Goal: Information Seeking & Learning: Learn about a topic

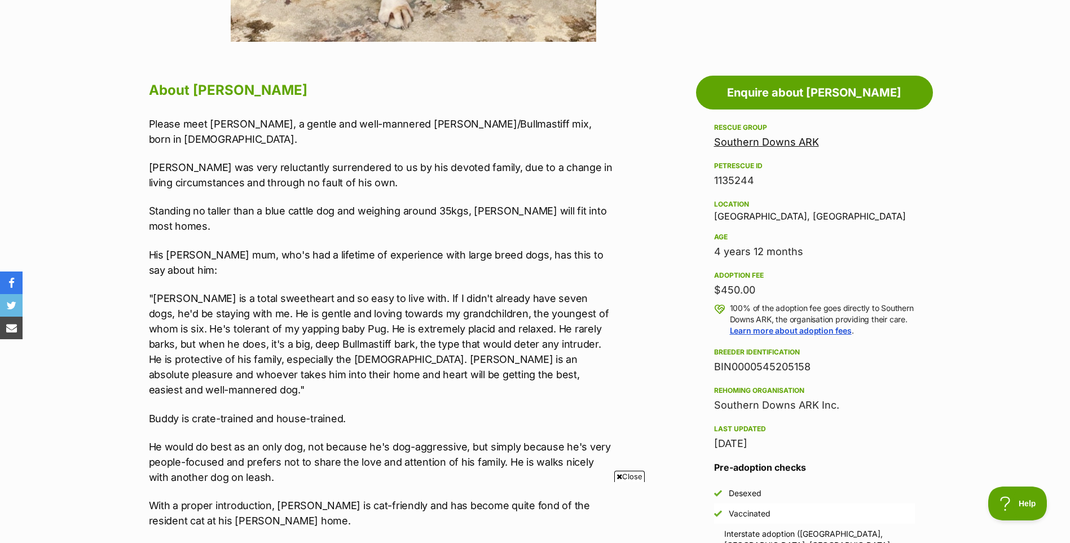
scroll to position [602, 0]
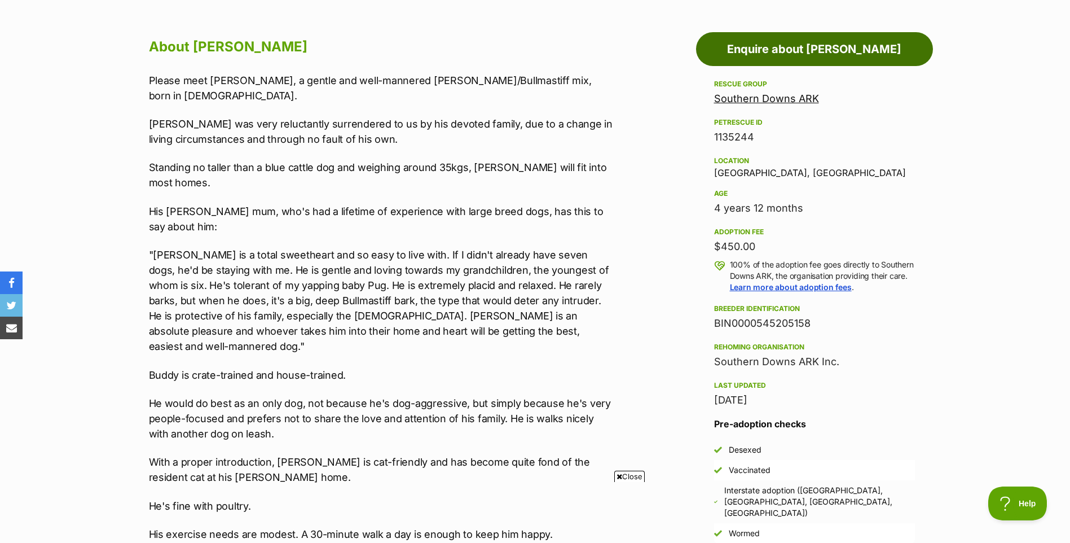
click at [816, 54] on link "Enquire about [PERSON_NAME]" at bounding box center [814, 49] width 237 height 34
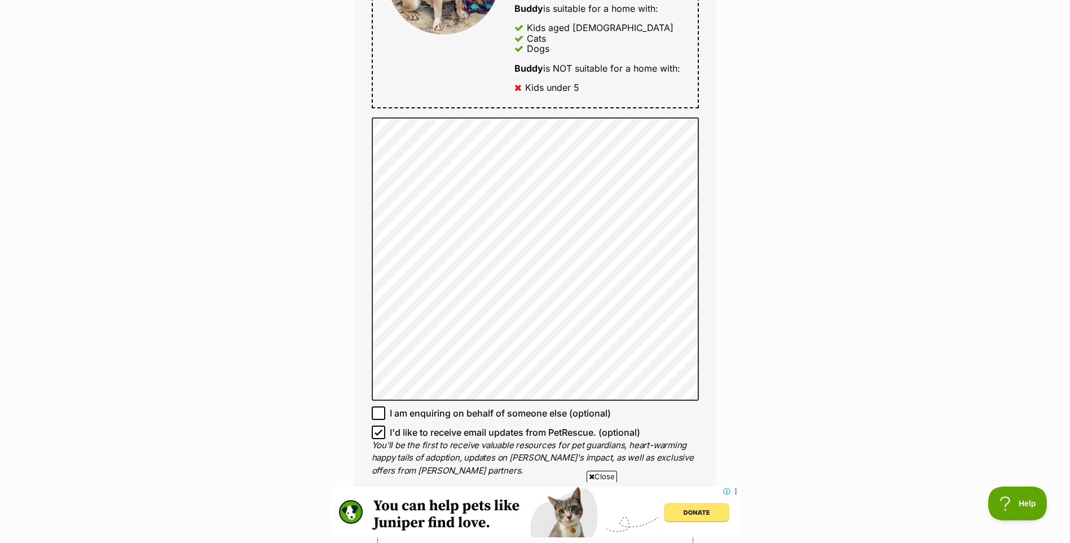
scroll to position [733, 0]
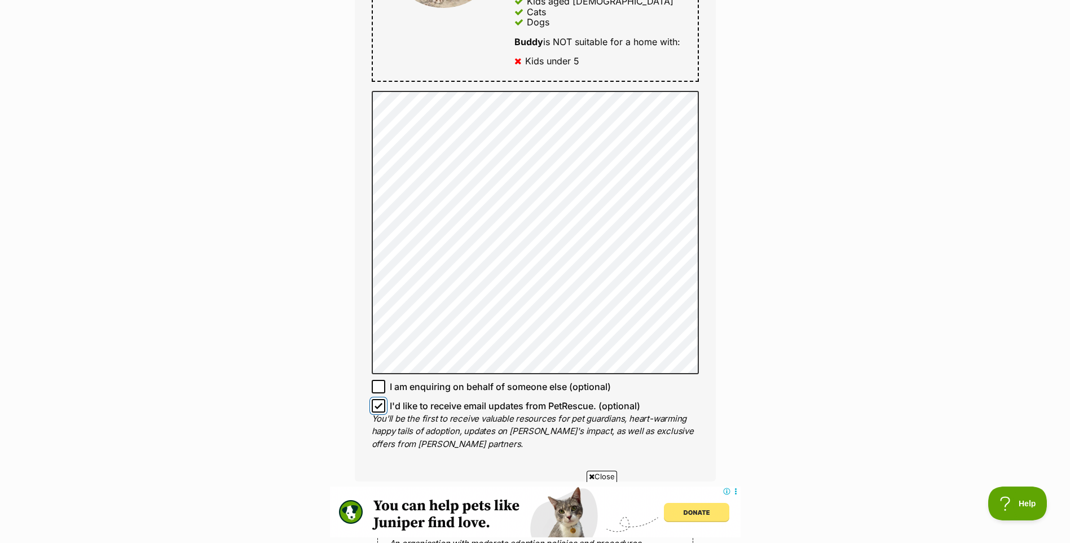
click at [374, 399] on input "I'd like to receive email updates from PetRescue. (optional)" at bounding box center [379, 406] width 14 height 14
checkbox input "false"
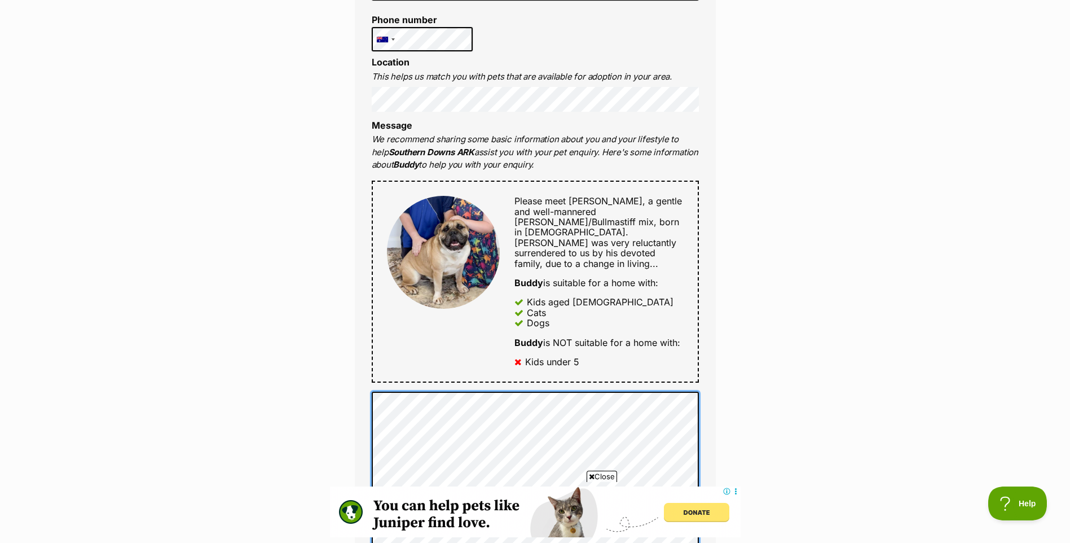
scroll to position [0, 0]
click at [1014, 325] on div "Enquire about Buddy Want to increase your chances of a successful enquiry? Upda…" at bounding box center [535, 375] width 1070 height 1410
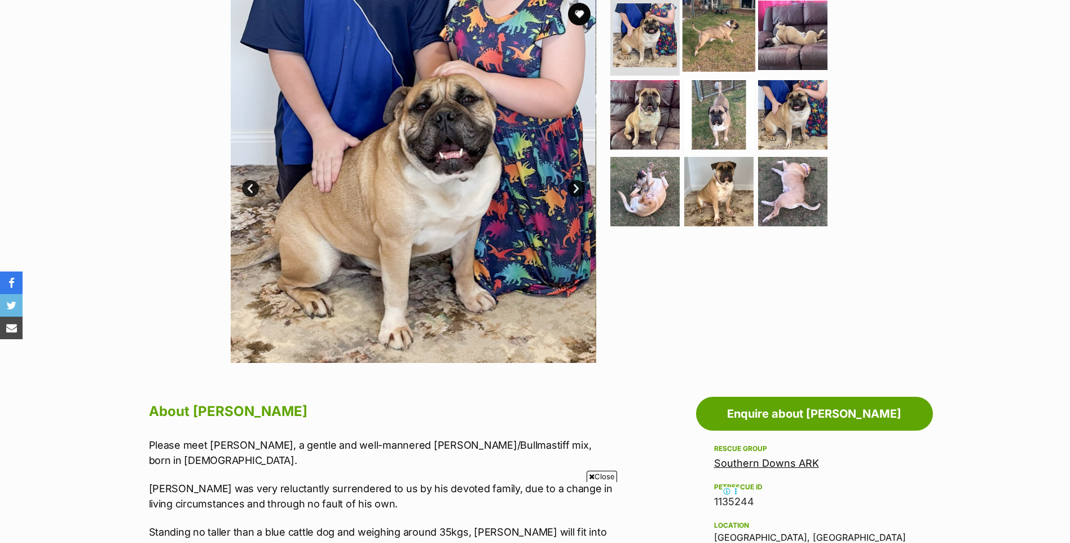
click at [712, 33] on img at bounding box center [719, 34] width 73 height 73
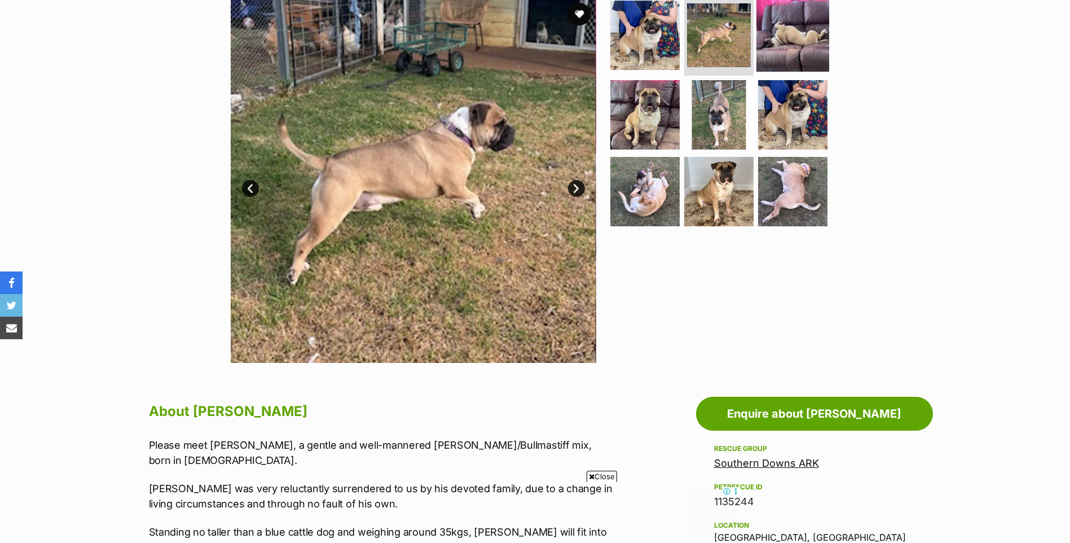
click at [790, 35] on img at bounding box center [792, 34] width 73 height 73
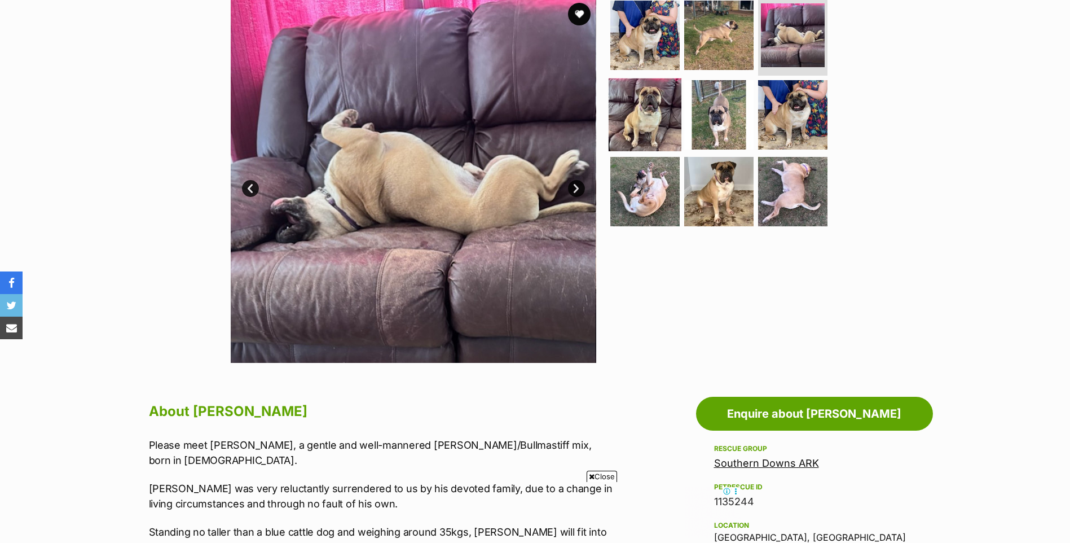
click at [675, 99] on img at bounding box center [645, 114] width 73 height 73
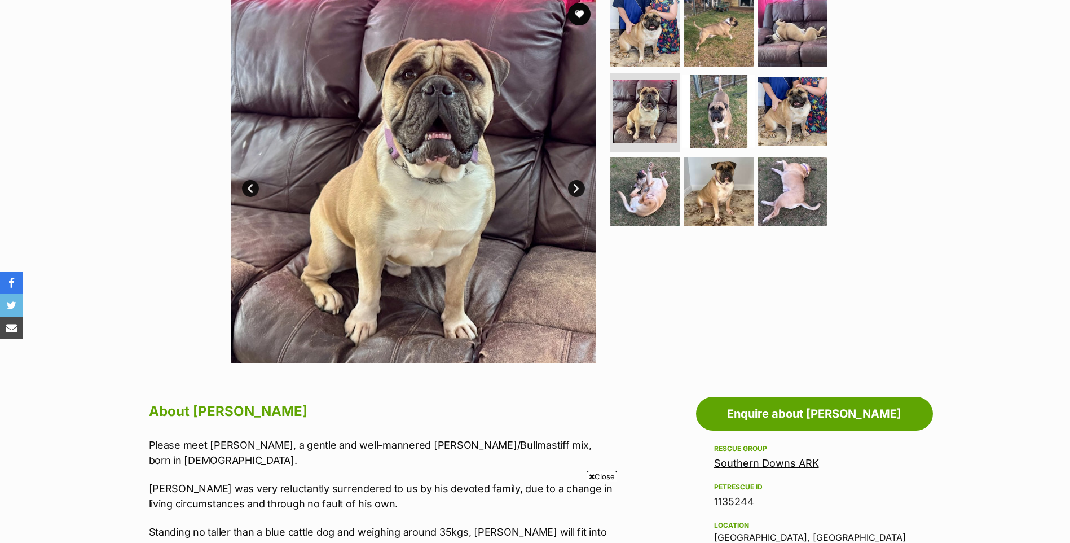
click at [716, 104] on img at bounding box center [719, 111] width 73 height 73
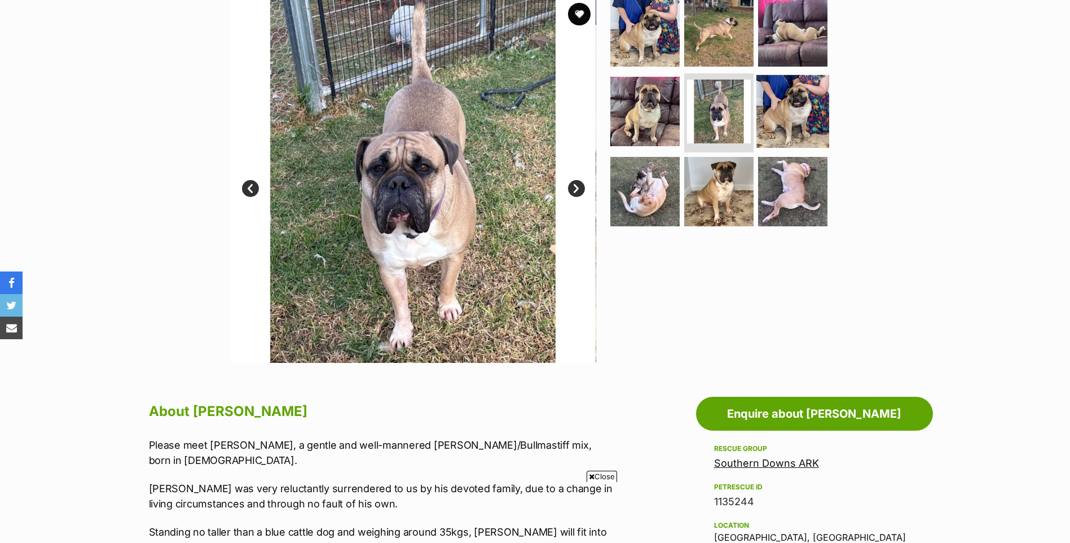
click at [773, 115] on img at bounding box center [792, 111] width 73 height 73
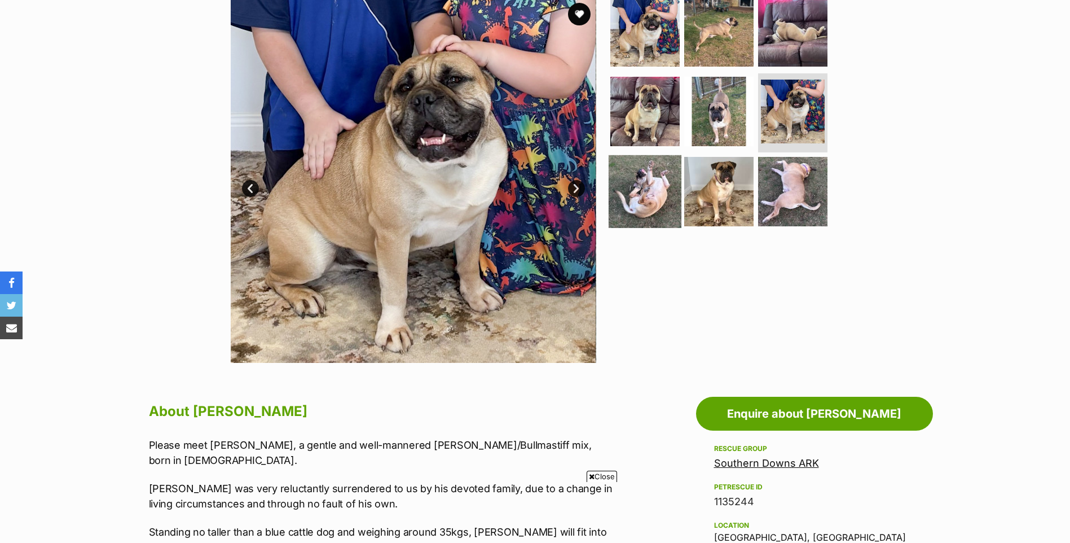
click at [662, 178] on img at bounding box center [645, 191] width 73 height 73
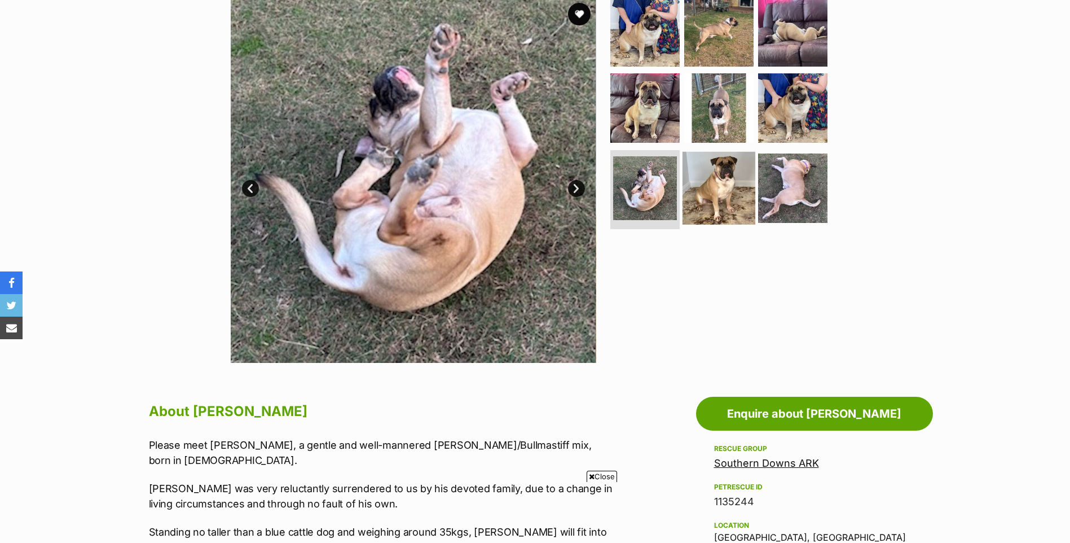
click at [699, 188] on img at bounding box center [719, 188] width 73 height 73
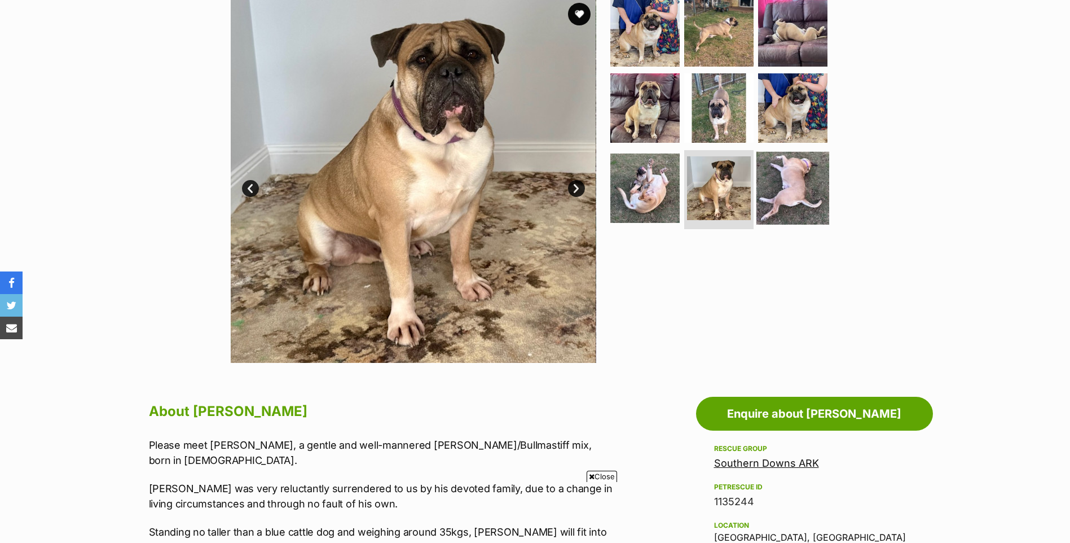
click at [781, 191] on img at bounding box center [792, 188] width 73 height 73
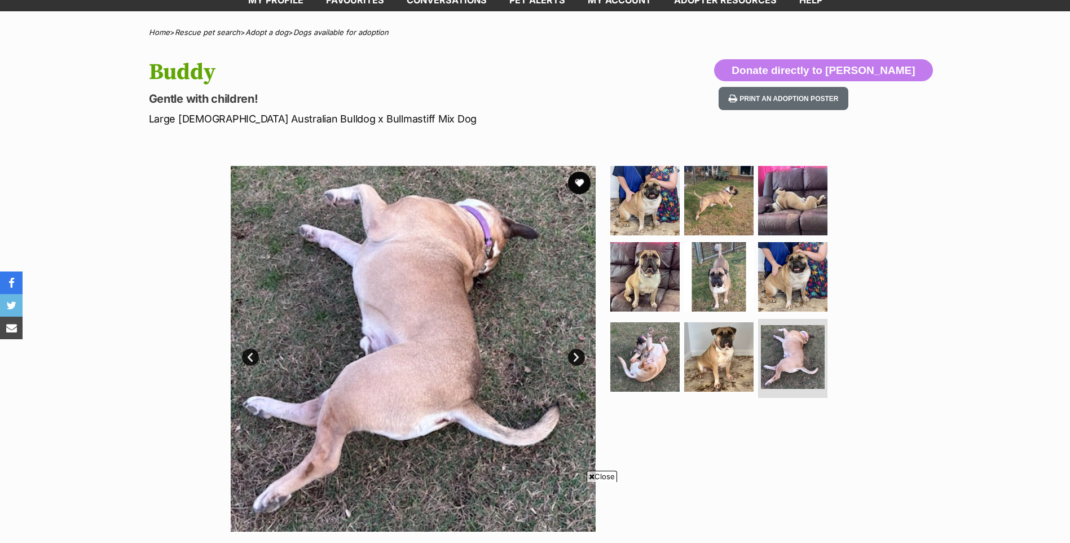
scroll to position [68, 0]
click at [581, 363] on link "Next" at bounding box center [576, 357] width 17 height 17
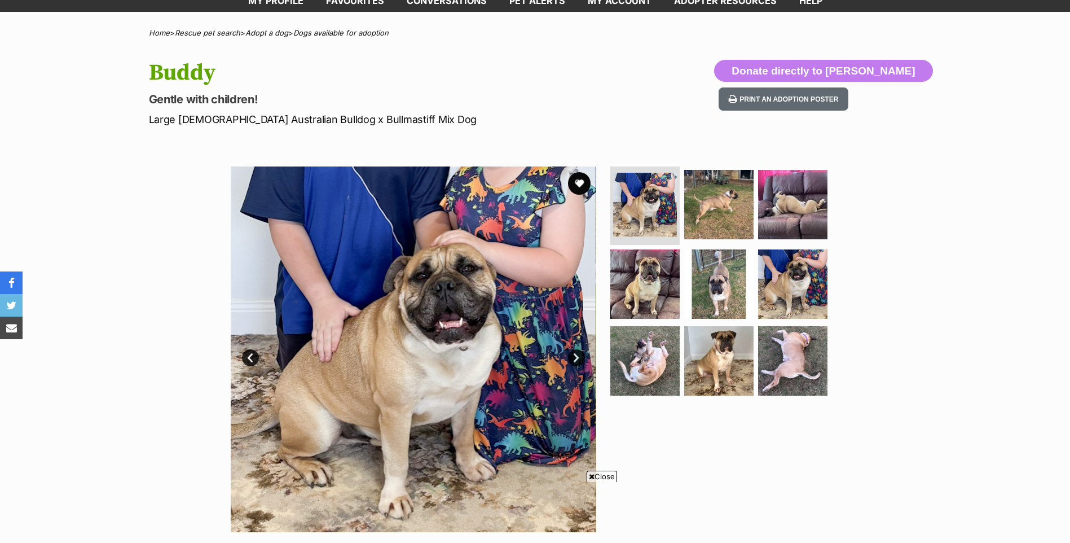
click at [570, 362] on link "Next" at bounding box center [576, 357] width 17 height 17
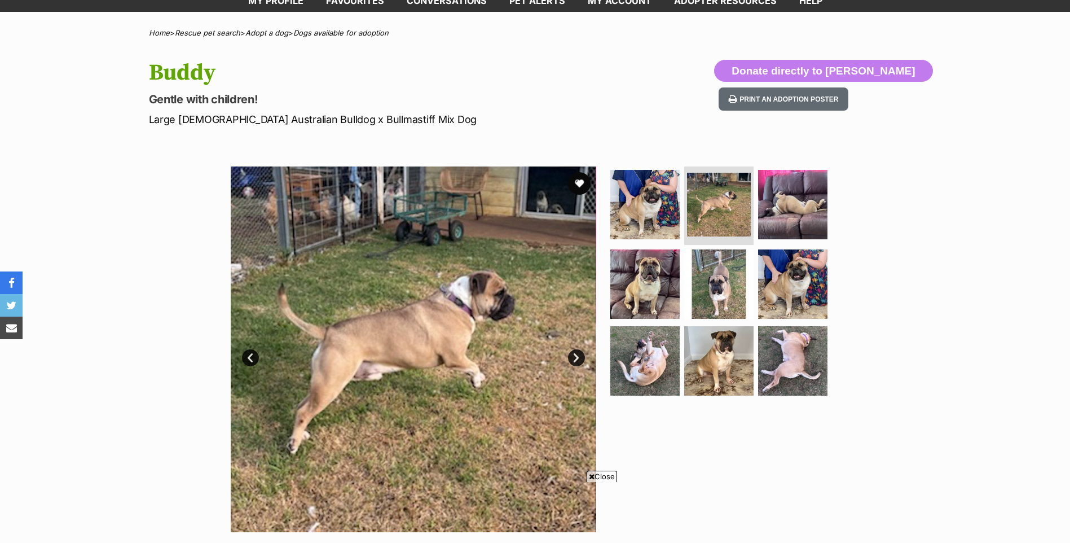
click at [587, 473] on span "Close" at bounding box center [602, 475] width 30 height 11
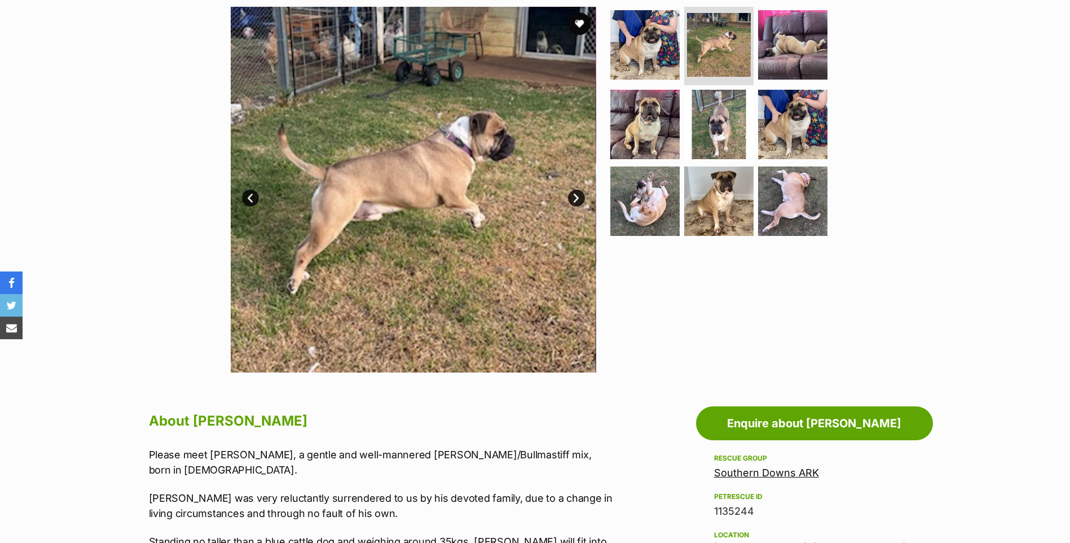
scroll to position [237, 0]
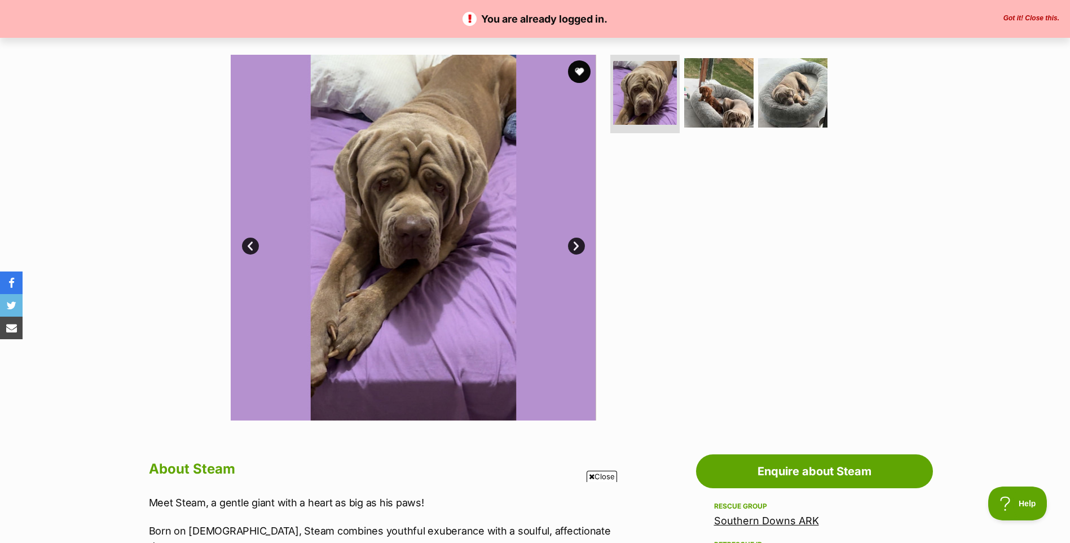
scroll to position [169, 0]
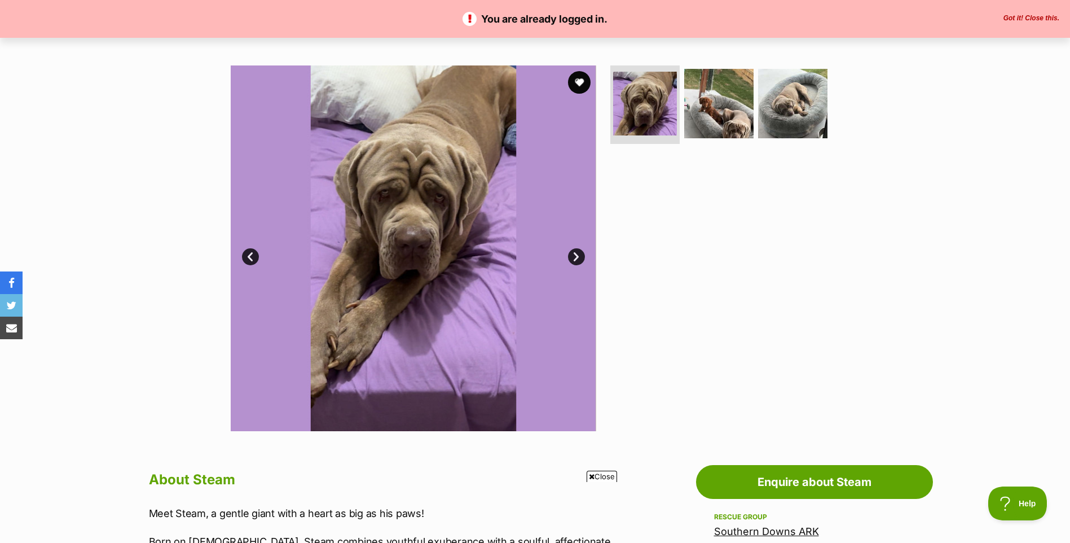
click at [581, 257] on link "Next" at bounding box center [576, 256] width 17 height 17
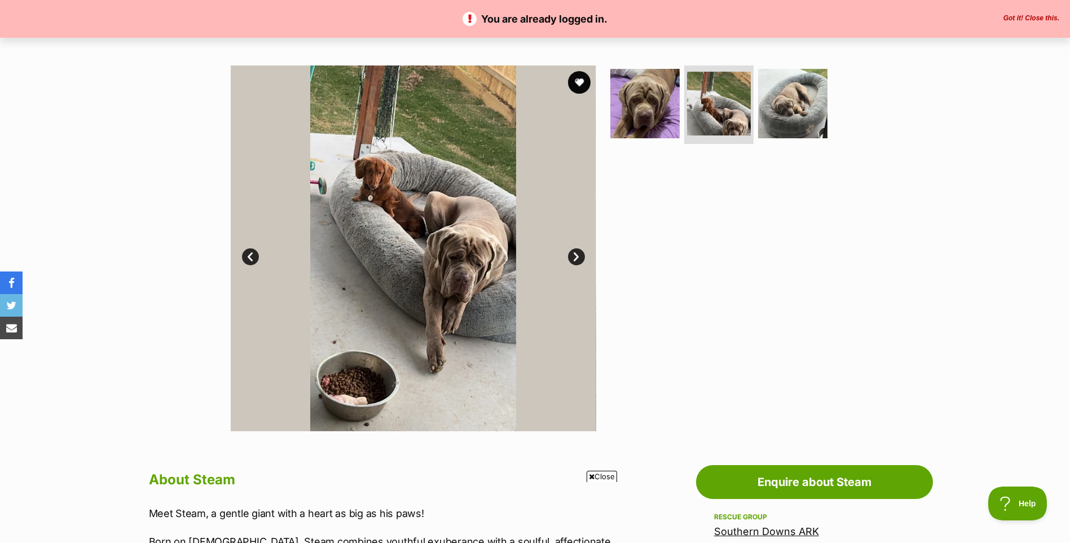
click at [581, 257] on link "Next" at bounding box center [576, 256] width 17 height 17
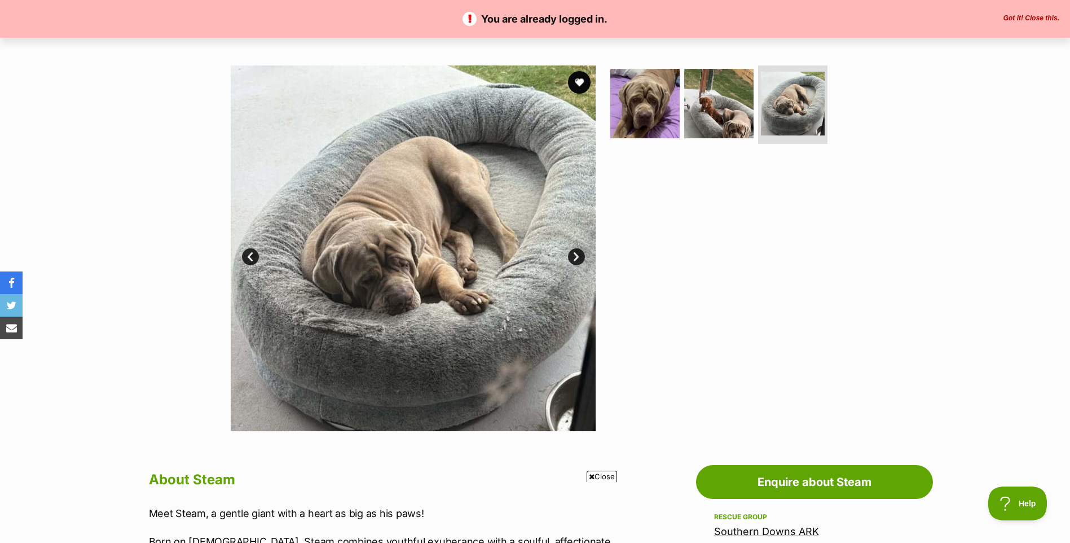
click at [581, 257] on link "Next" at bounding box center [576, 256] width 17 height 17
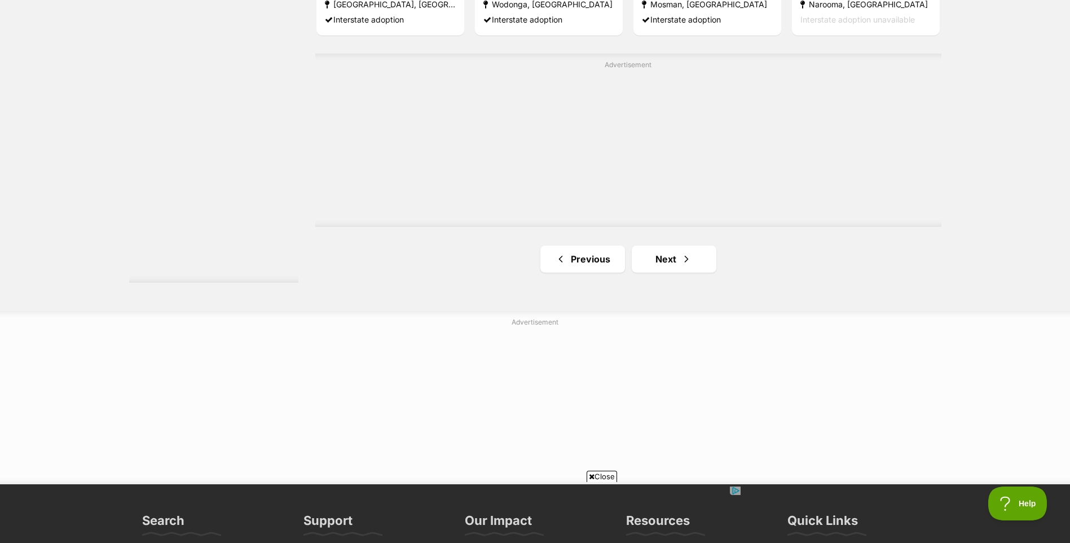
scroll to position [2087, 0]
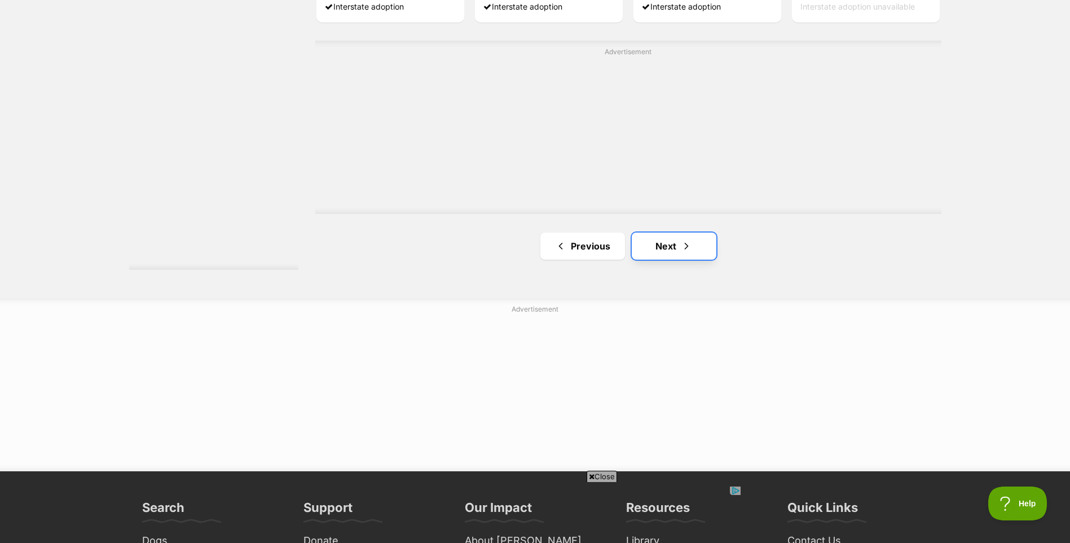
click at [685, 256] on link "Next" at bounding box center [674, 245] width 85 height 27
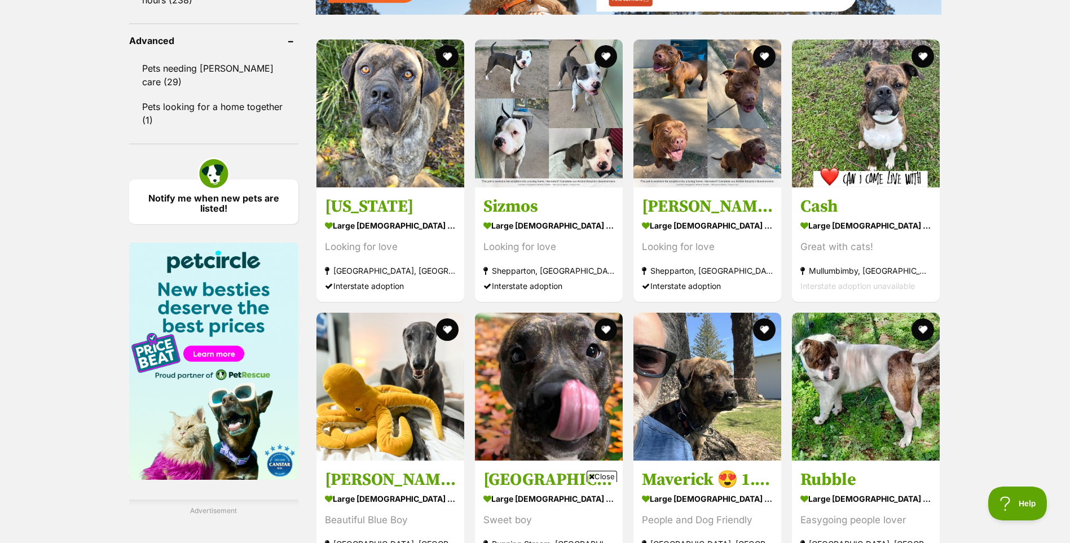
scroll to position [1467, 0]
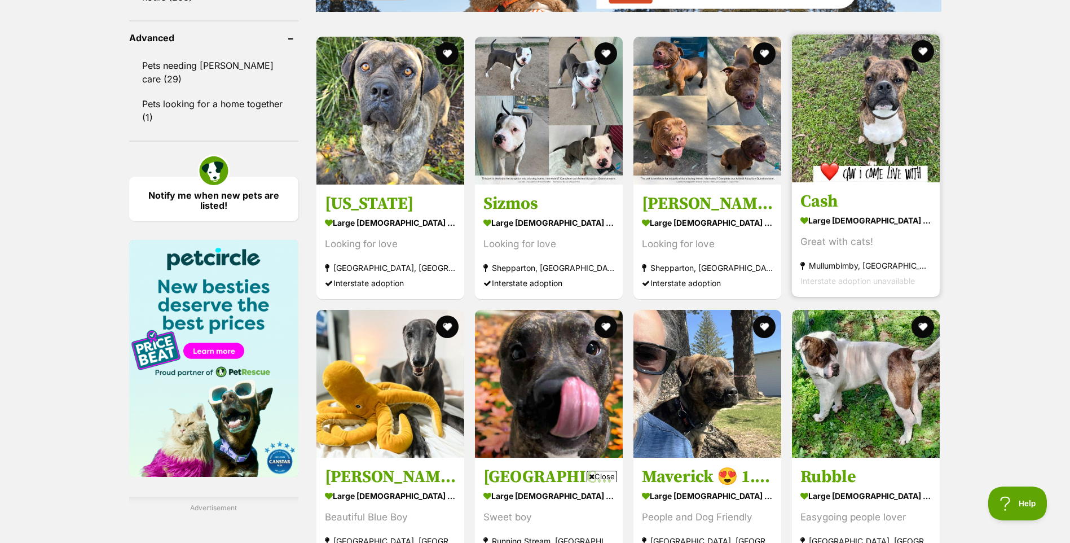
click at [894, 108] on img at bounding box center [866, 108] width 148 height 148
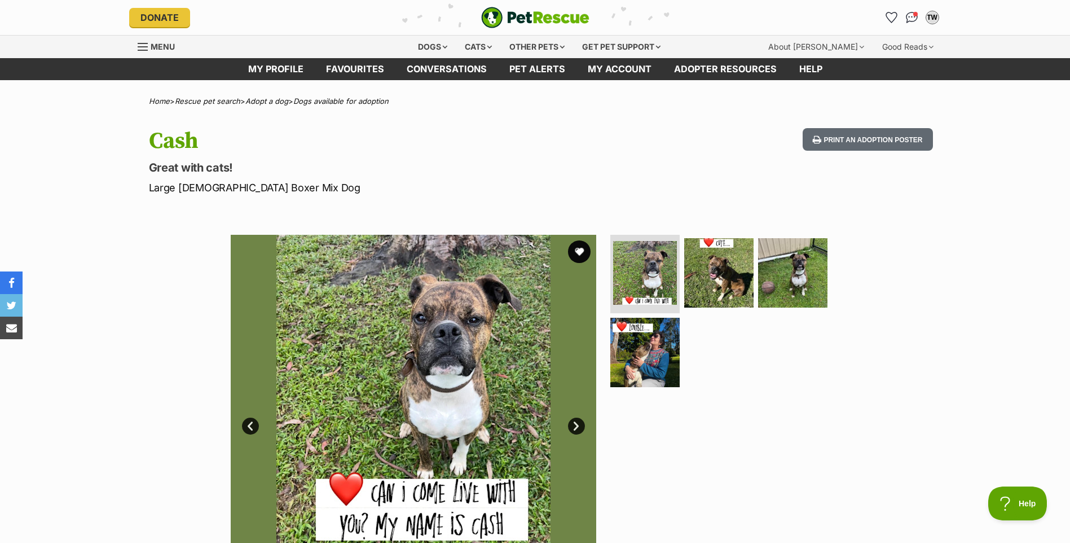
click at [580, 425] on link "Next" at bounding box center [576, 425] width 17 height 17
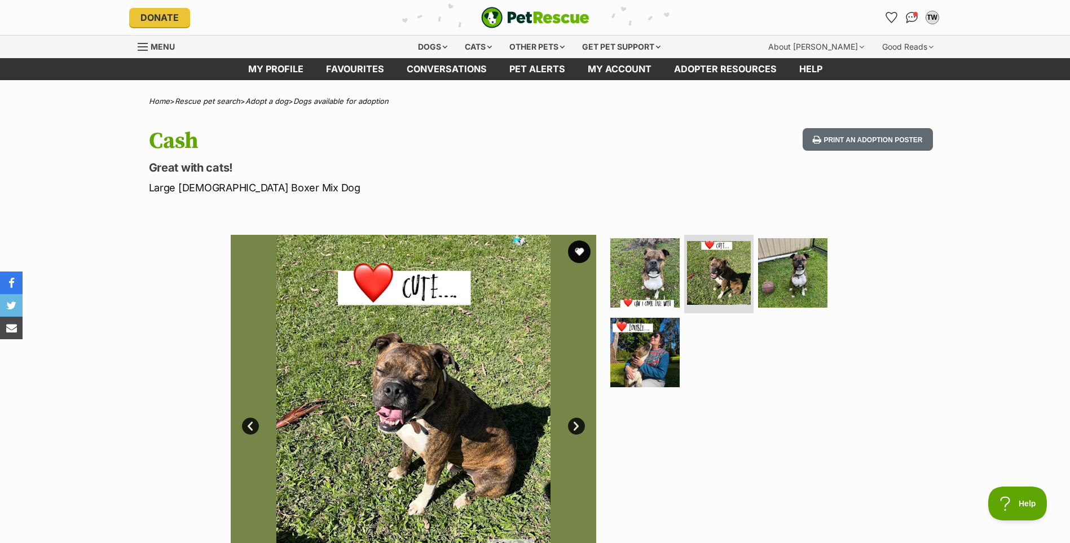
click at [580, 425] on link "Next" at bounding box center [576, 425] width 17 height 17
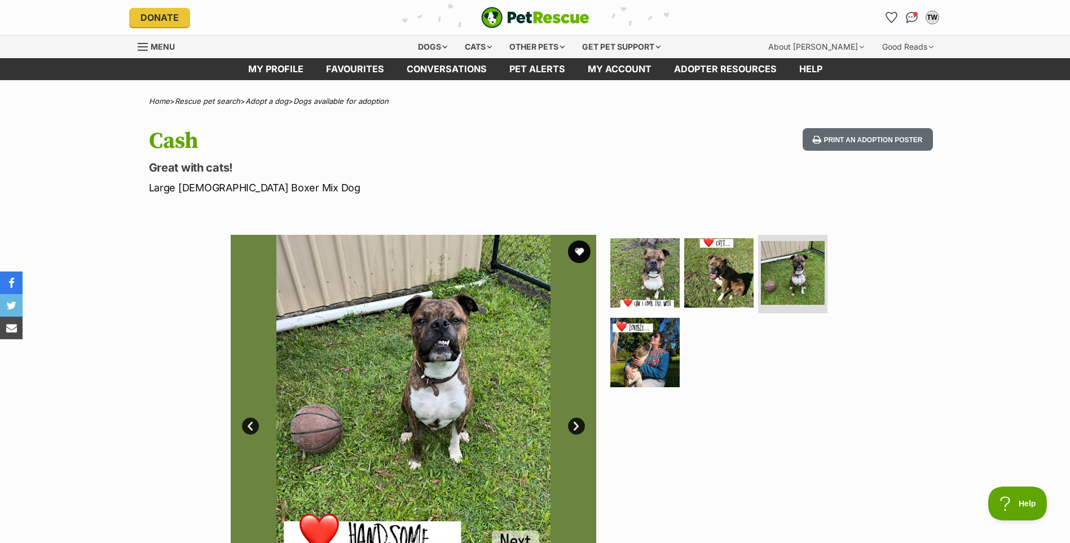
click at [580, 425] on link "Next" at bounding box center [576, 425] width 17 height 17
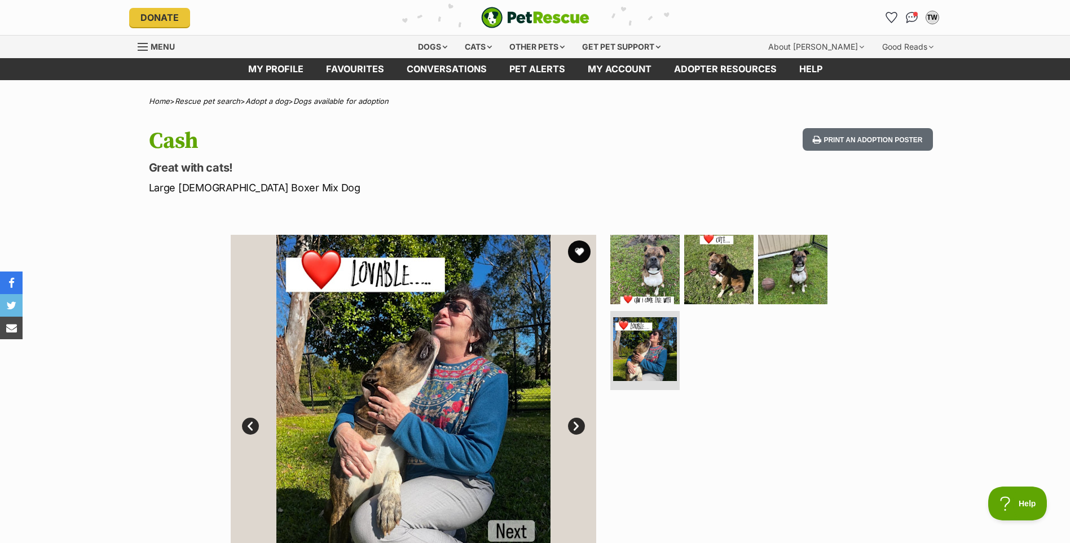
click at [580, 425] on link "Next" at bounding box center [576, 425] width 17 height 17
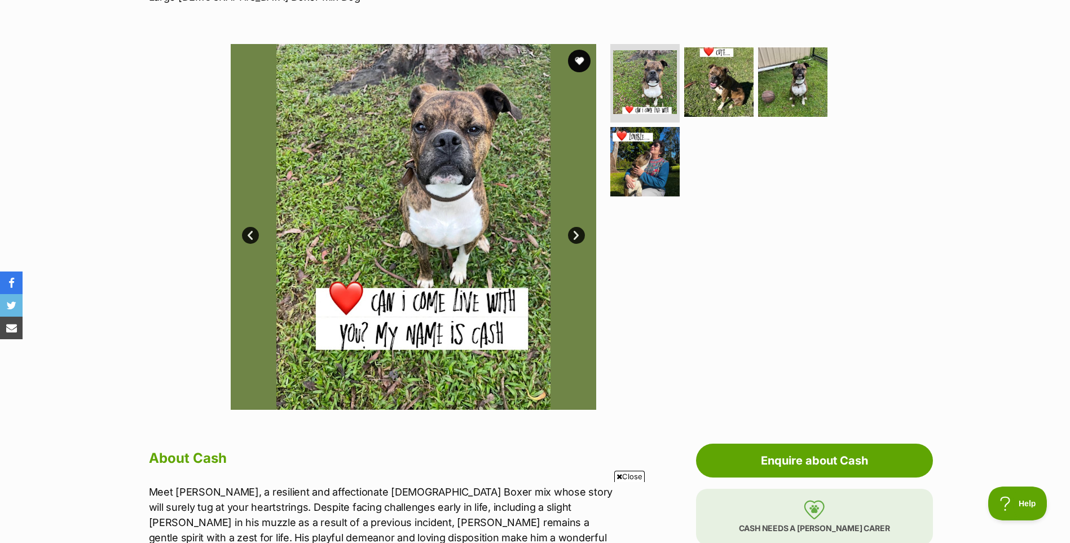
scroll to position [188, 0]
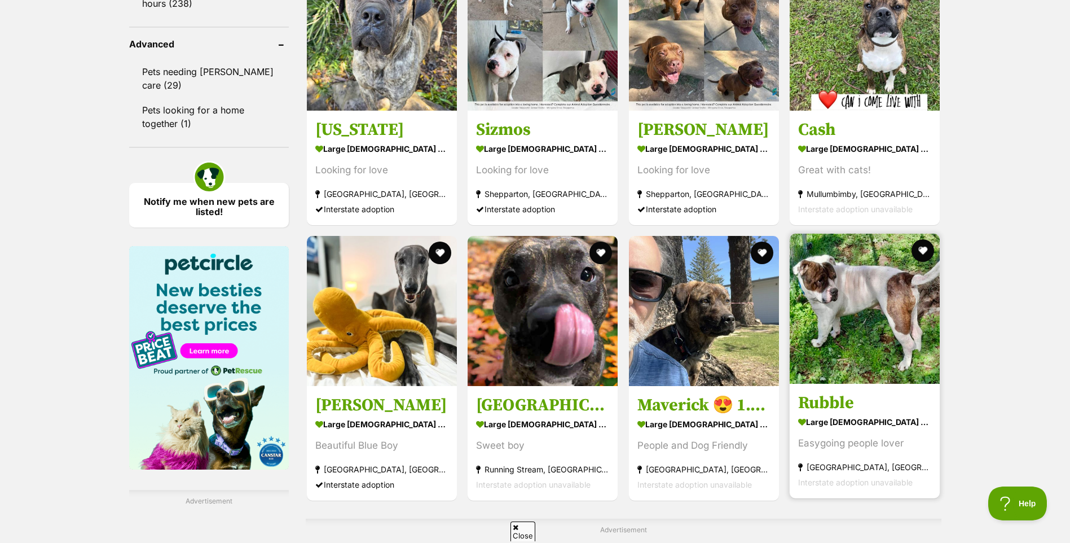
click at [846, 304] on img at bounding box center [865, 309] width 150 height 150
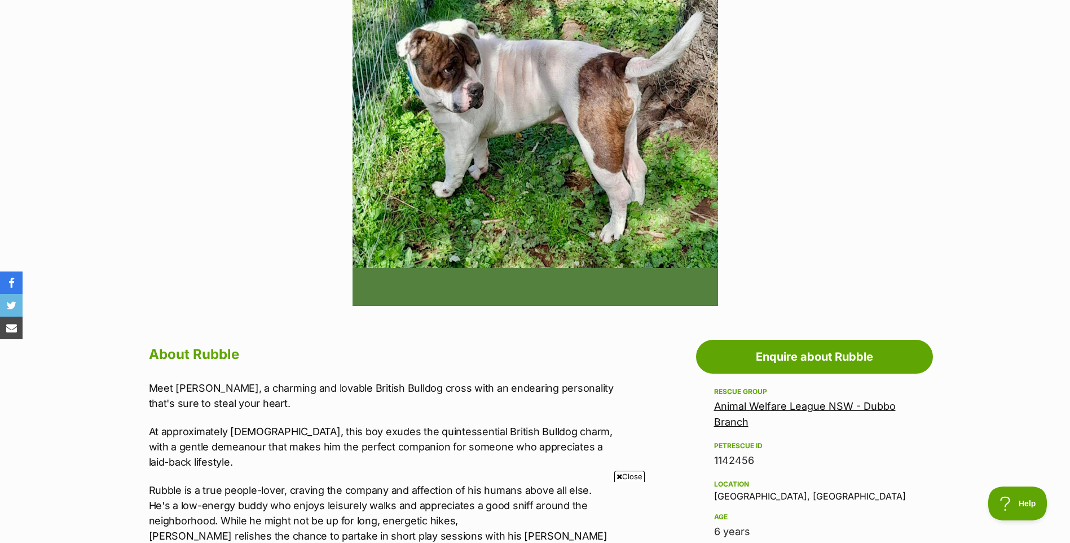
scroll to position [295, 0]
click at [570, 130] on img at bounding box center [536, 123] width 366 height 366
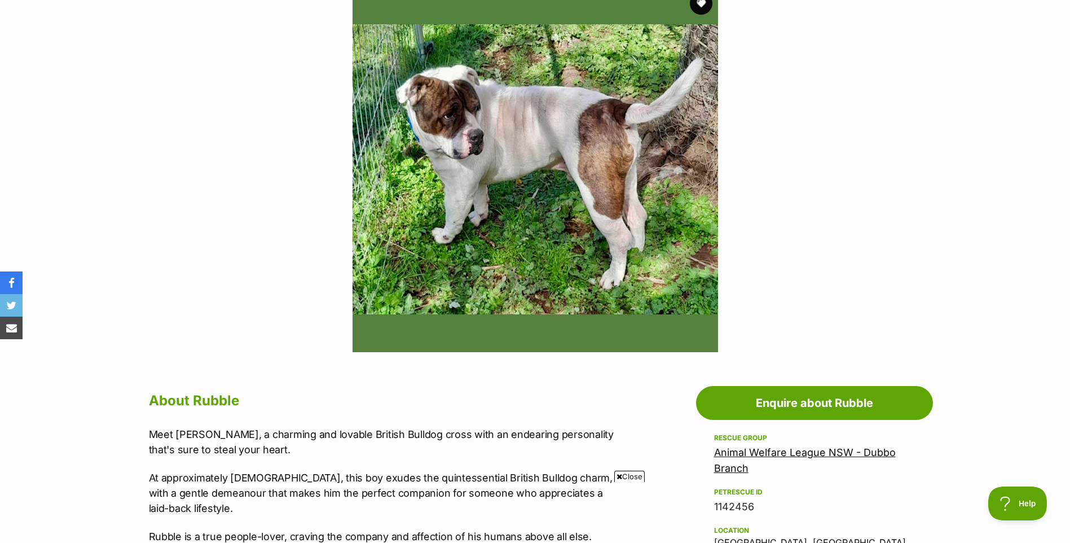
scroll to position [239, 0]
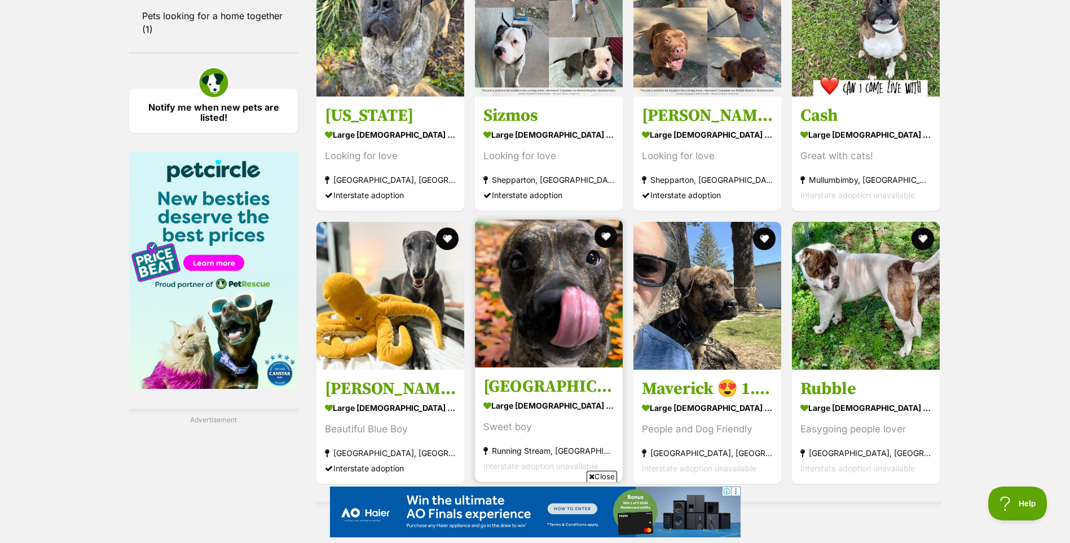
click at [564, 289] on img at bounding box center [549, 293] width 148 height 148
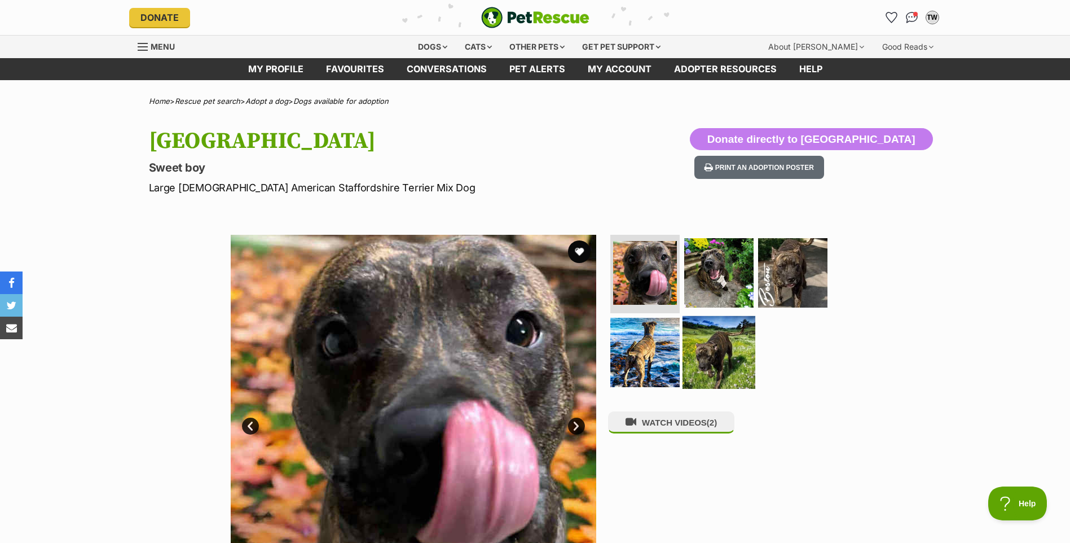
click at [719, 357] on img at bounding box center [719, 352] width 73 height 73
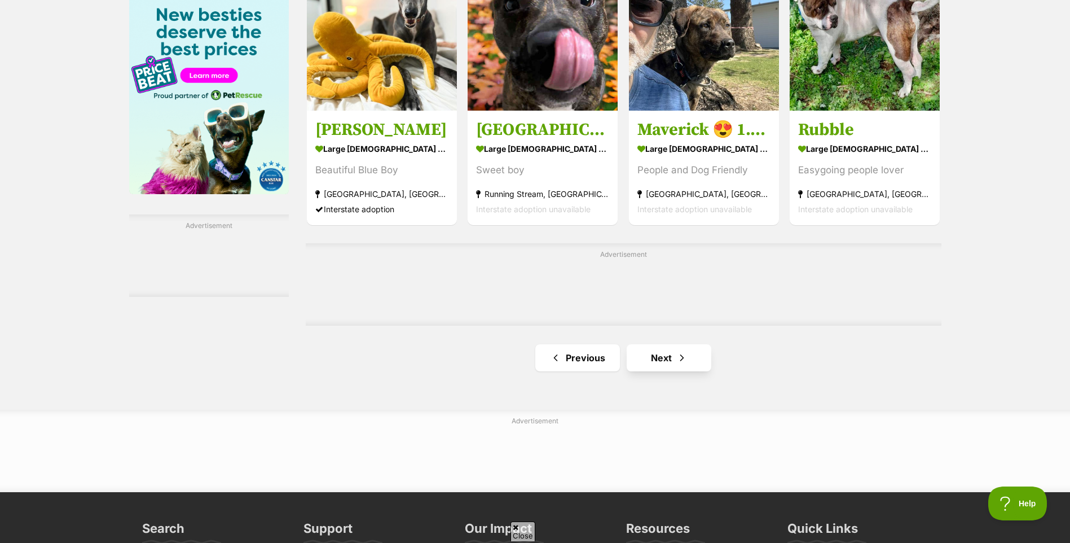
scroll to position [1736, 0]
click at [671, 325] on div "Advertisement" at bounding box center [624, 284] width 636 height 82
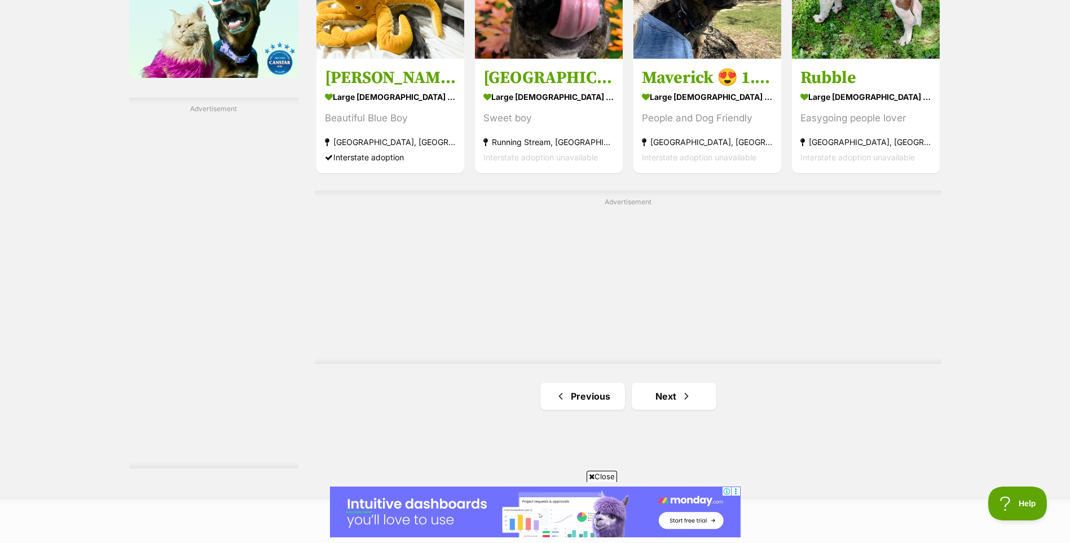
scroll to position [1868, 0]
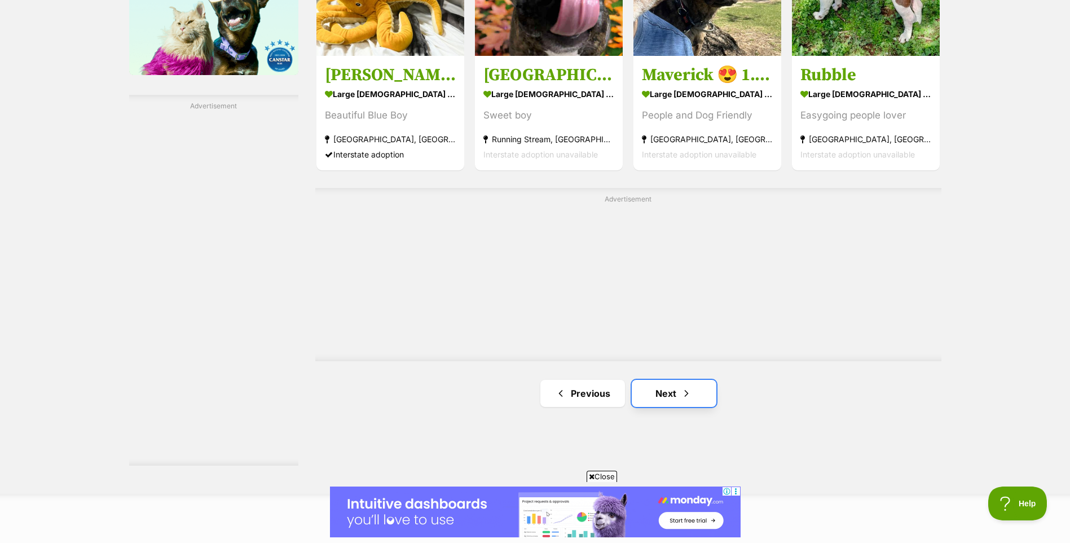
click at [670, 399] on link "Next" at bounding box center [674, 393] width 85 height 27
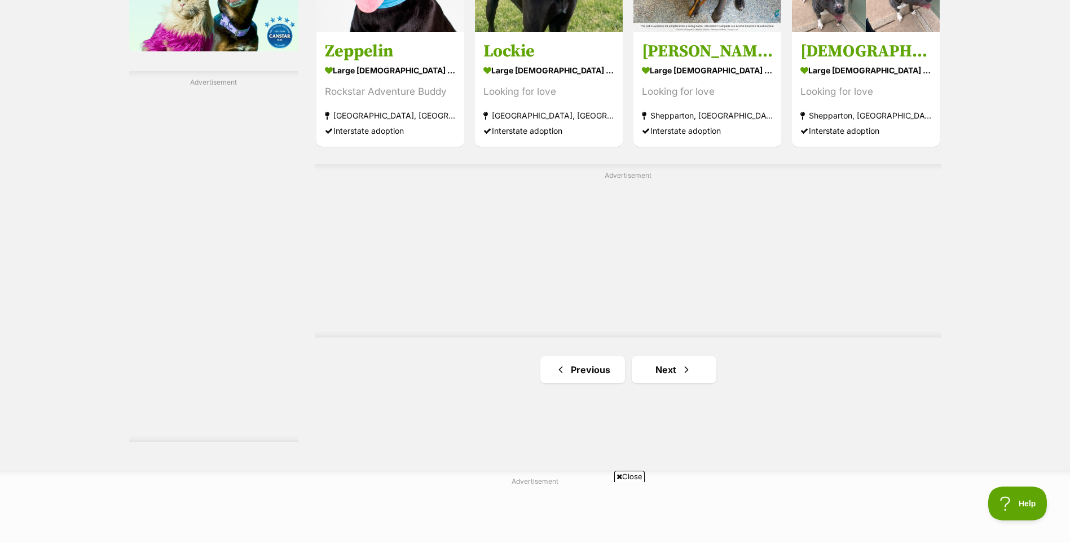
scroll to position [1899, 0]
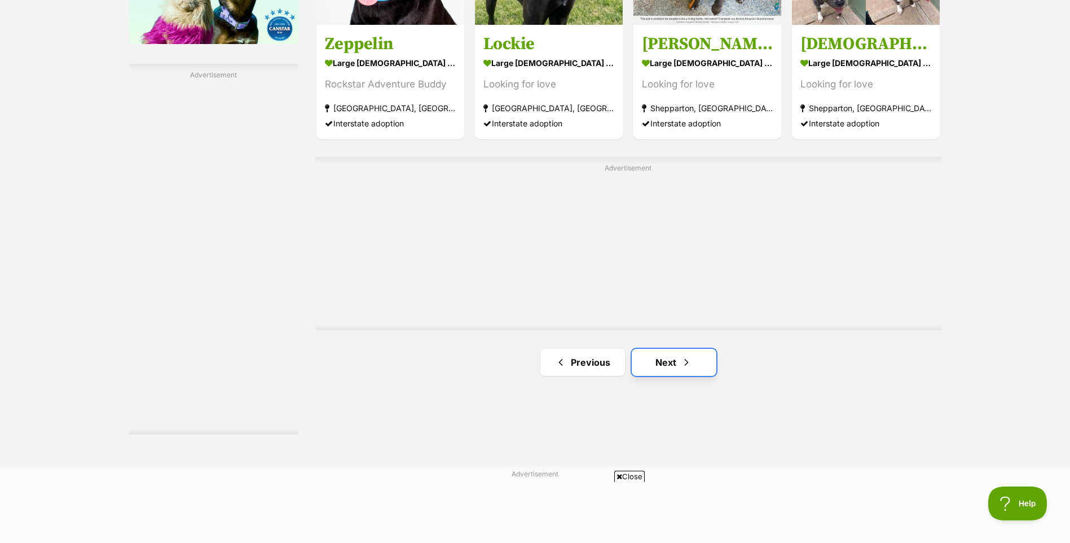
click at [691, 374] on link "Next" at bounding box center [674, 362] width 85 height 27
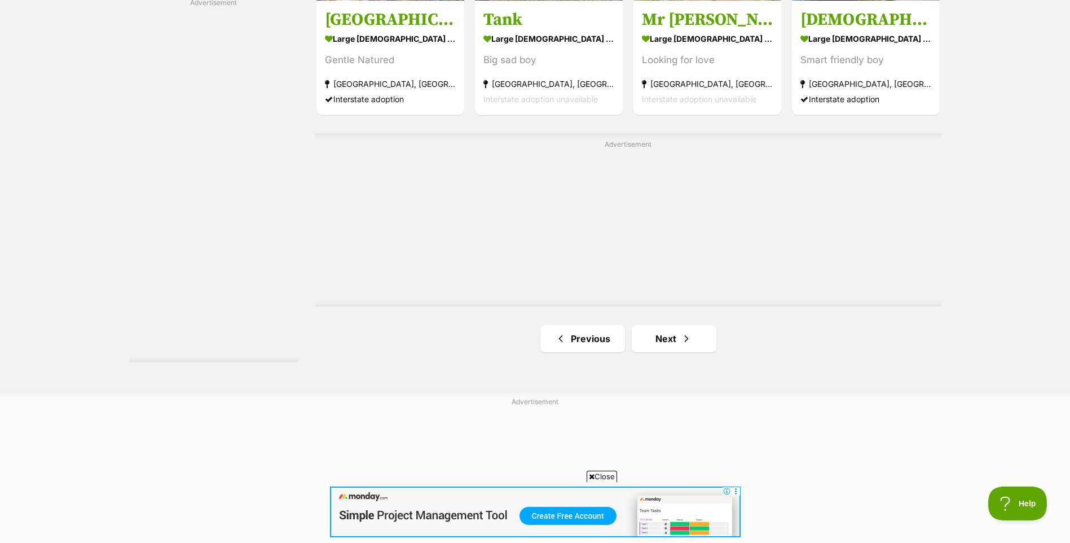
scroll to position [2012, 0]
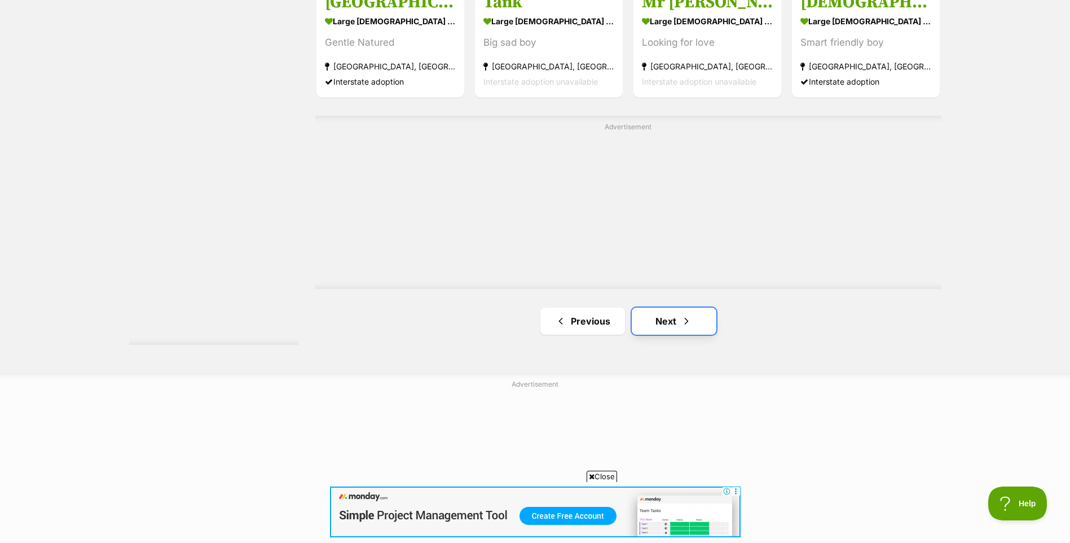
click at [675, 328] on link "Next" at bounding box center [674, 320] width 85 height 27
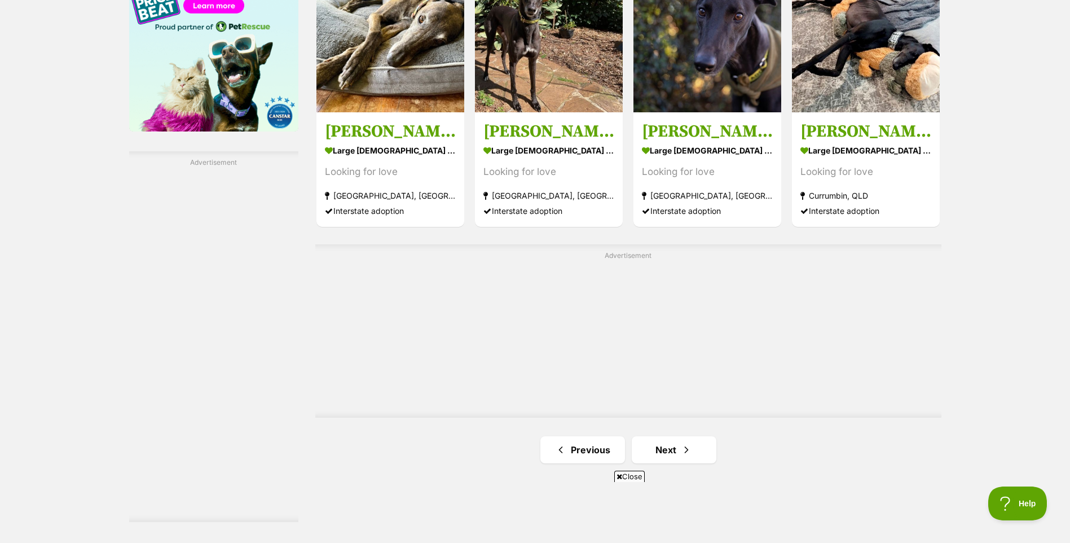
scroll to position [1869, 0]
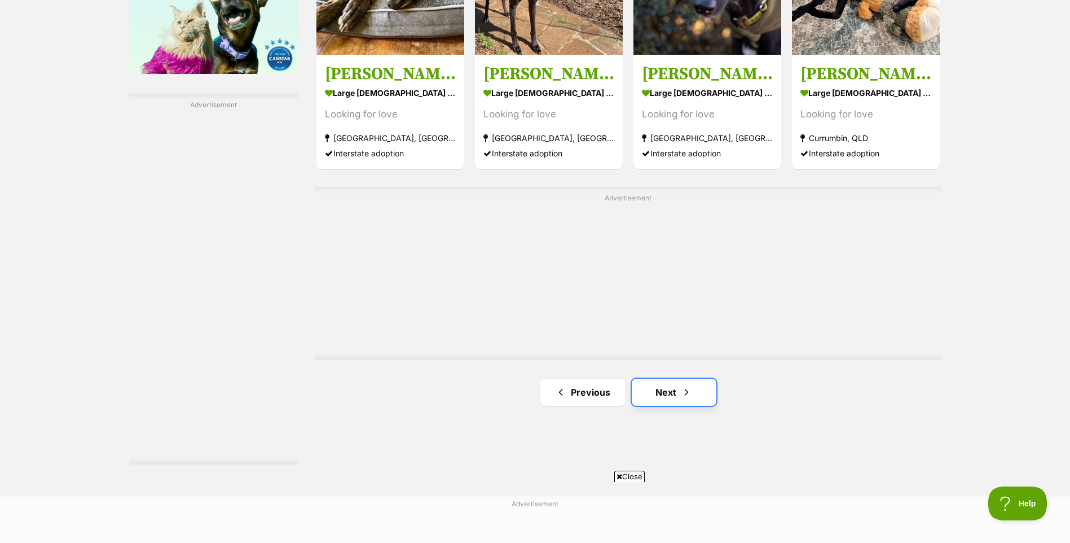
click at [668, 390] on link "Next" at bounding box center [674, 391] width 85 height 27
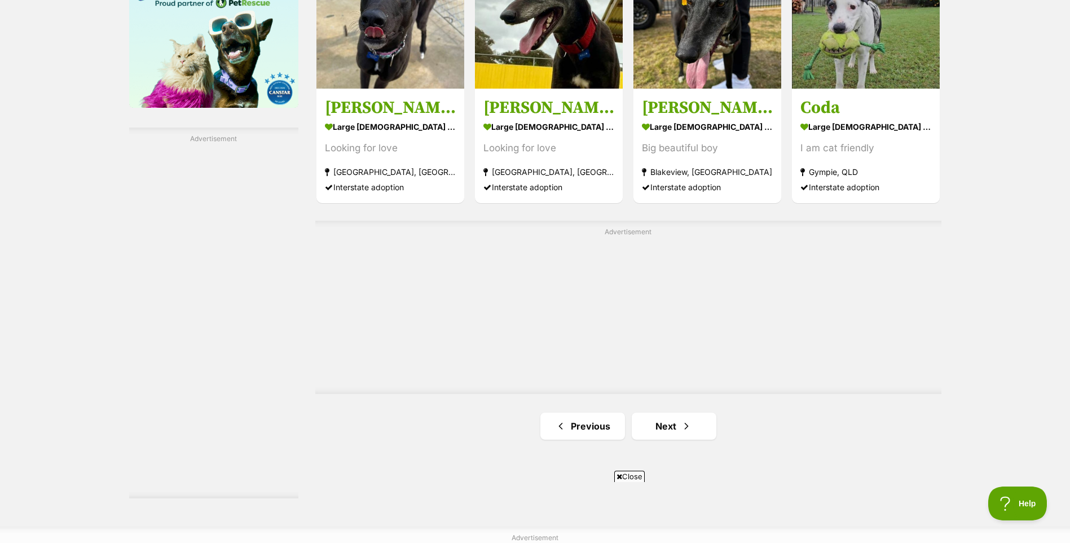
scroll to position [1849, 0]
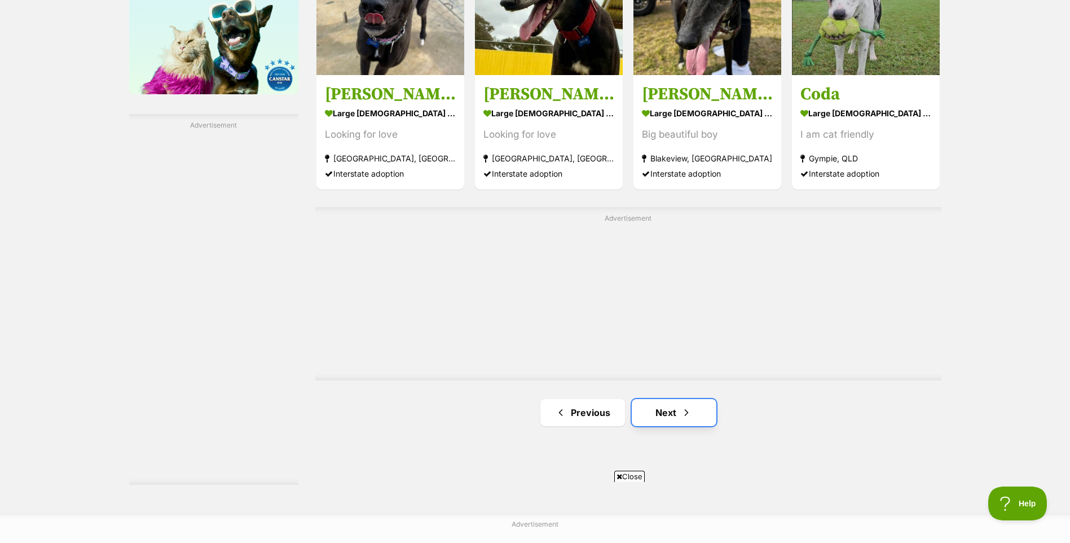
click at [664, 408] on link "Next" at bounding box center [674, 412] width 85 height 27
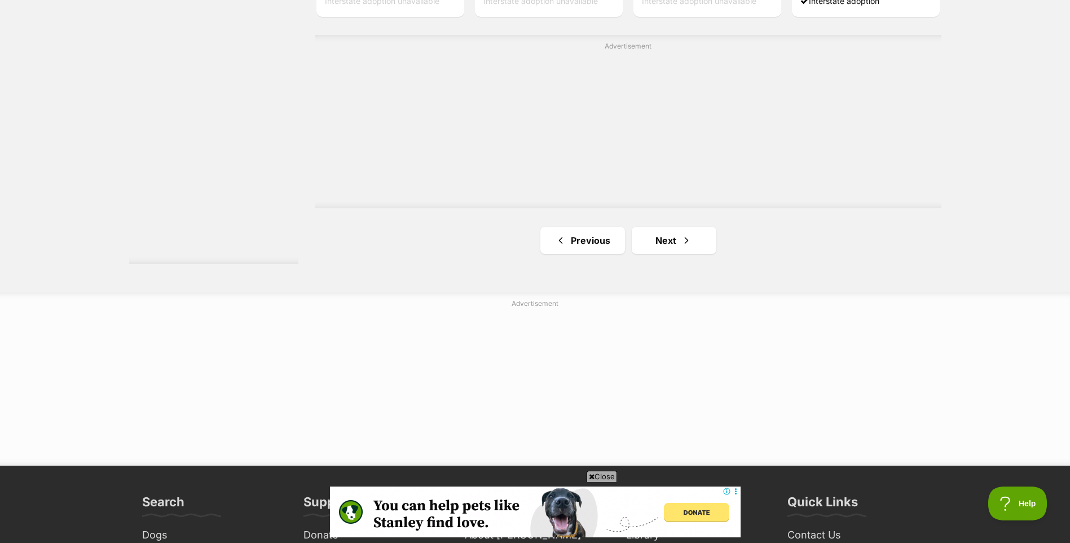
scroll to position [2155, 0]
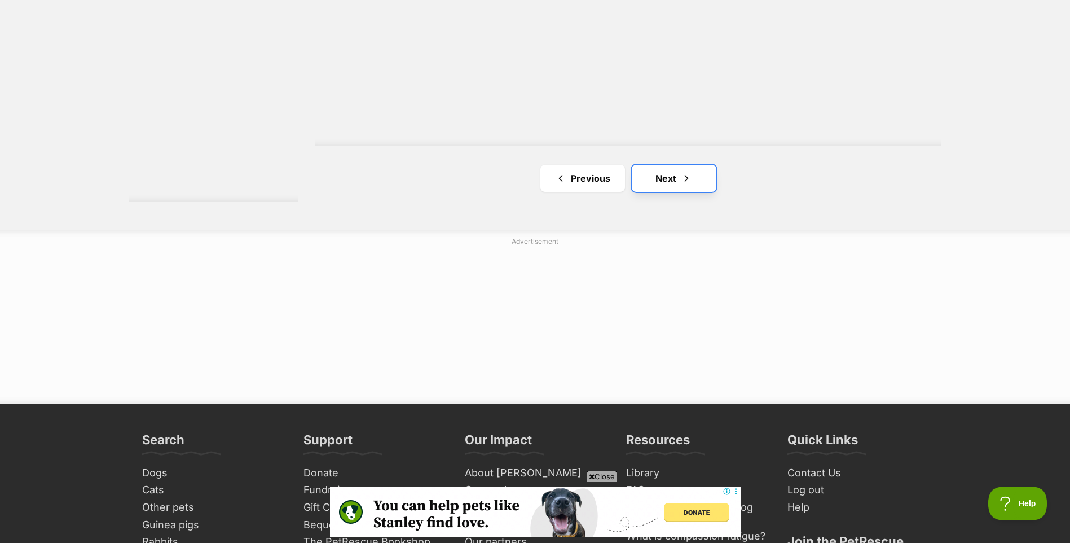
click at [689, 181] on span "Next page" at bounding box center [686, 178] width 11 height 14
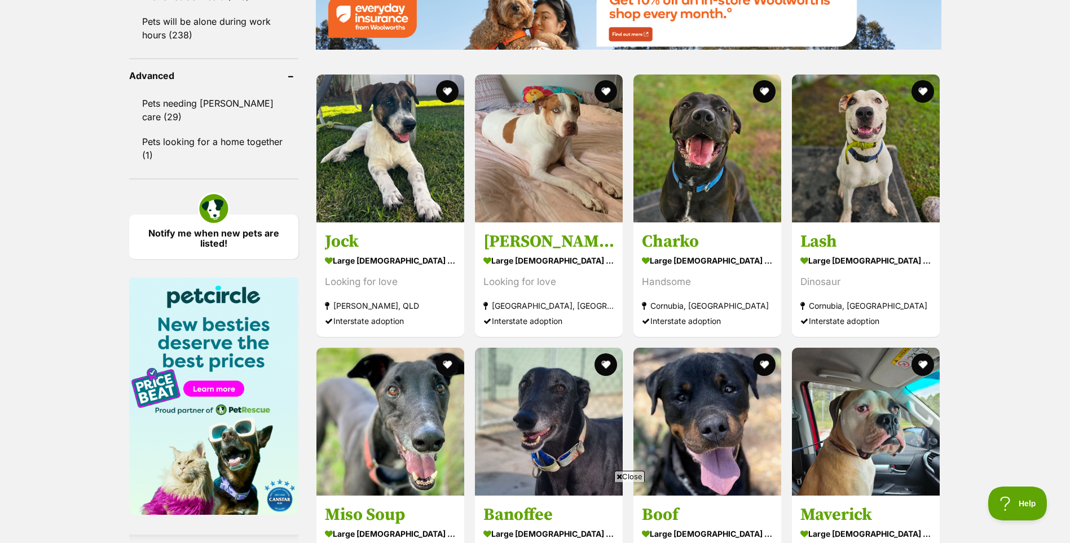
scroll to position [1711, 0]
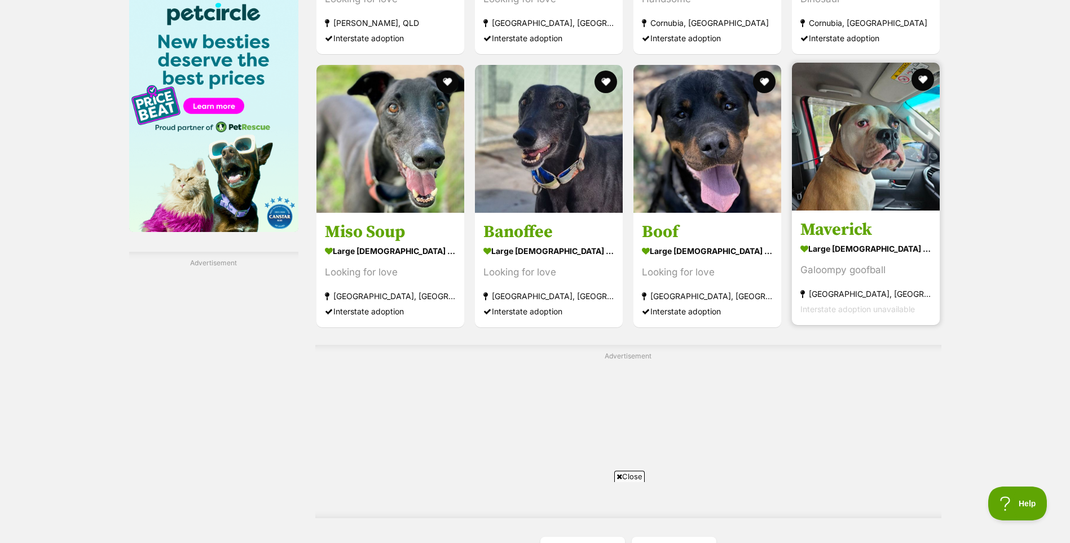
click at [849, 143] on img at bounding box center [866, 137] width 148 height 148
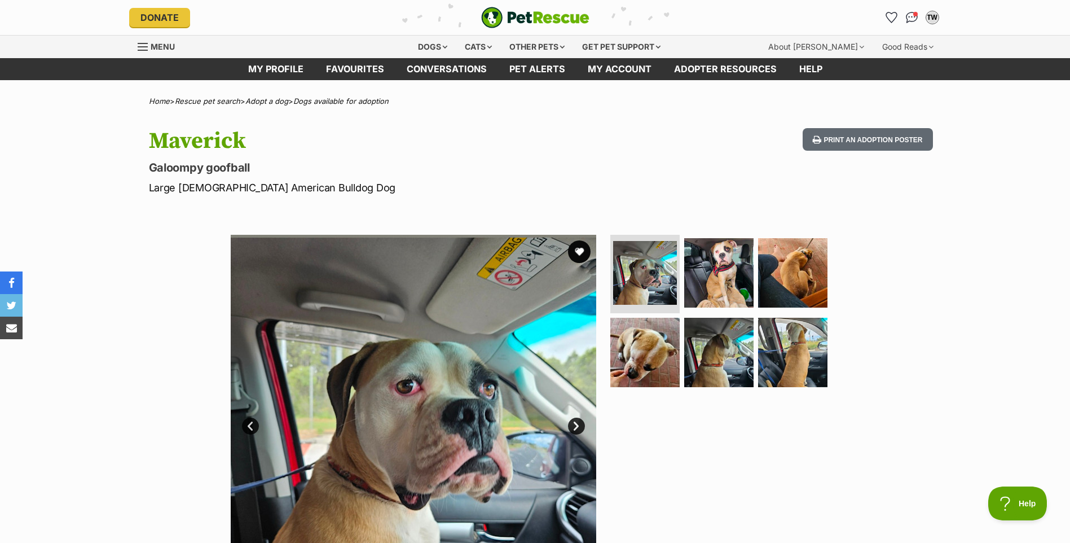
click at [579, 424] on link "Next" at bounding box center [576, 425] width 17 height 17
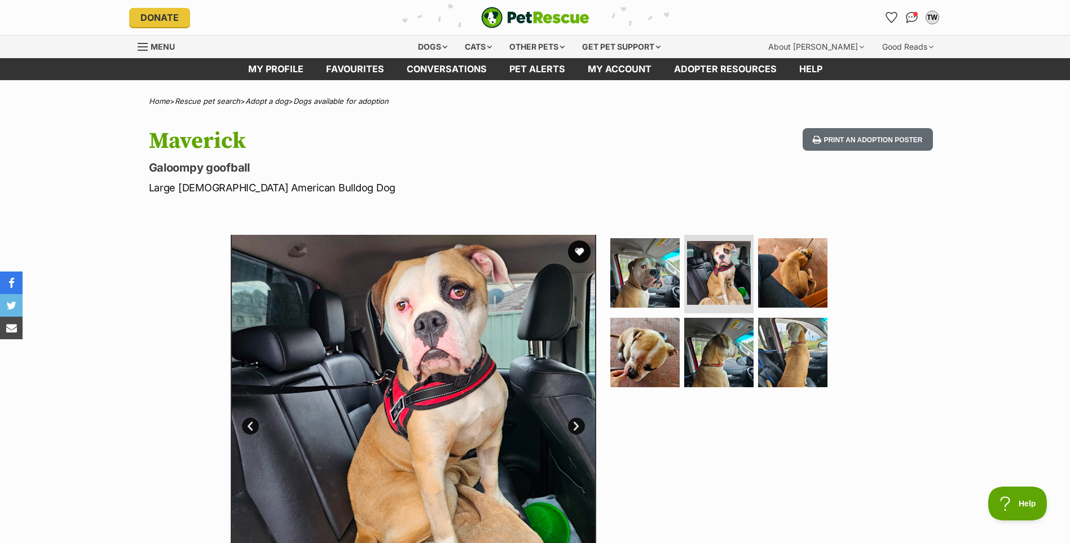
click at [579, 424] on link "Next" at bounding box center [576, 425] width 17 height 17
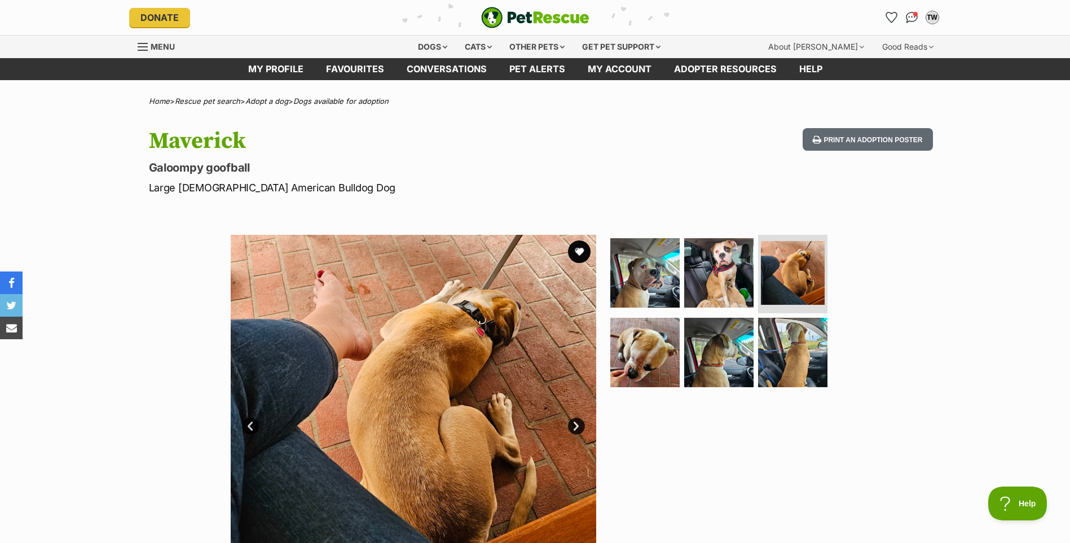
click at [579, 424] on link "Next" at bounding box center [576, 425] width 17 height 17
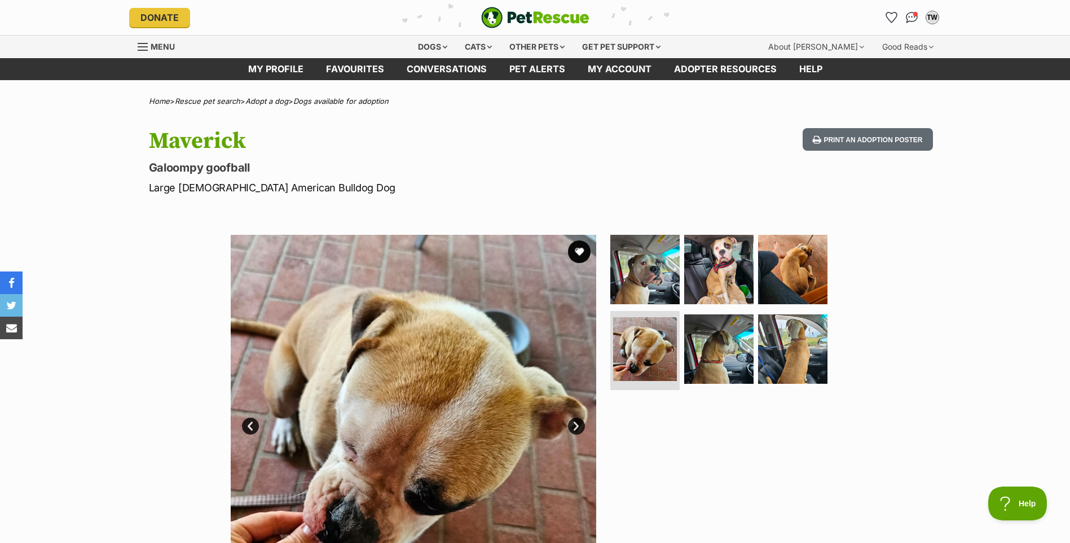
click at [579, 424] on link "Next" at bounding box center [576, 425] width 17 height 17
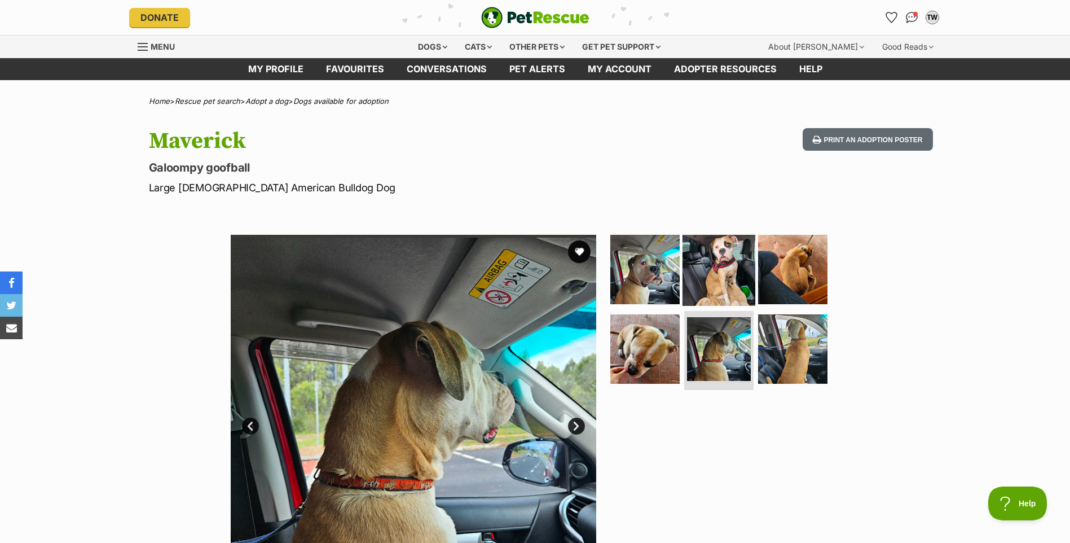
click at [724, 250] on img at bounding box center [719, 268] width 73 height 73
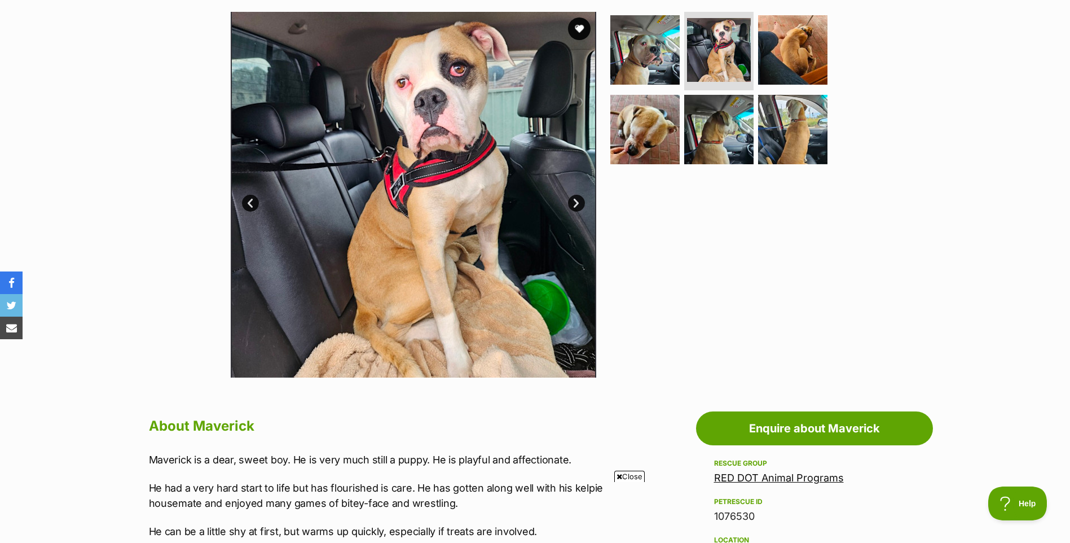
scroll to position [202, 0]
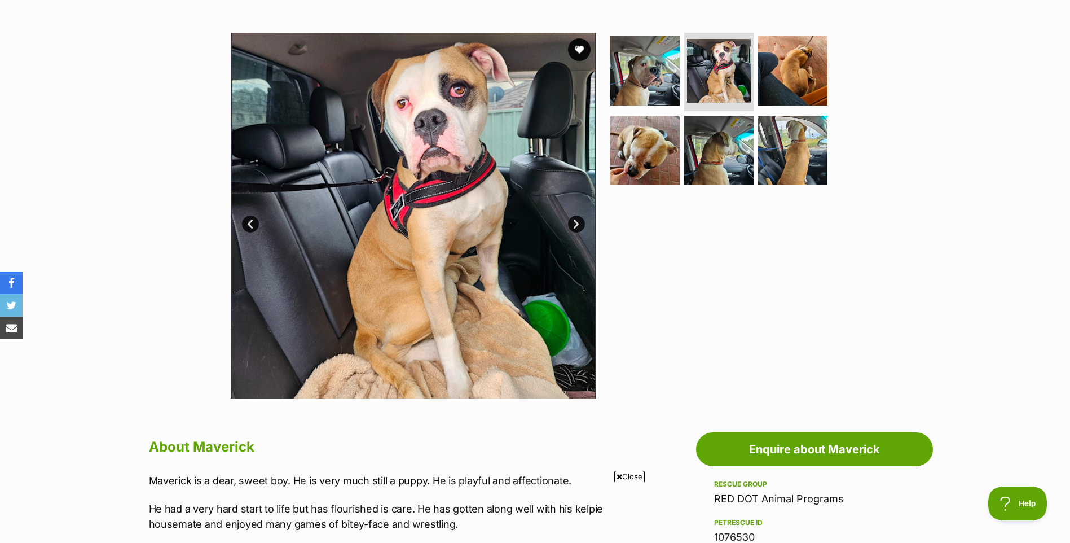
click at [572, 225] on link "Next" at bounding box center [576, 223] width 17 height 17
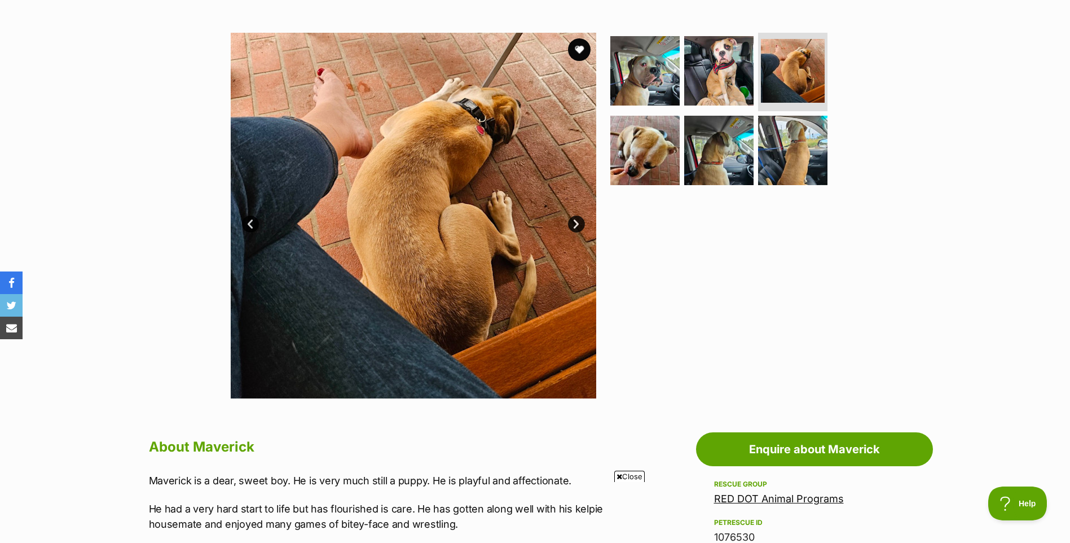
click at [572, 225] on link "Next" at bounding box center [576, 223] width 17 height 17
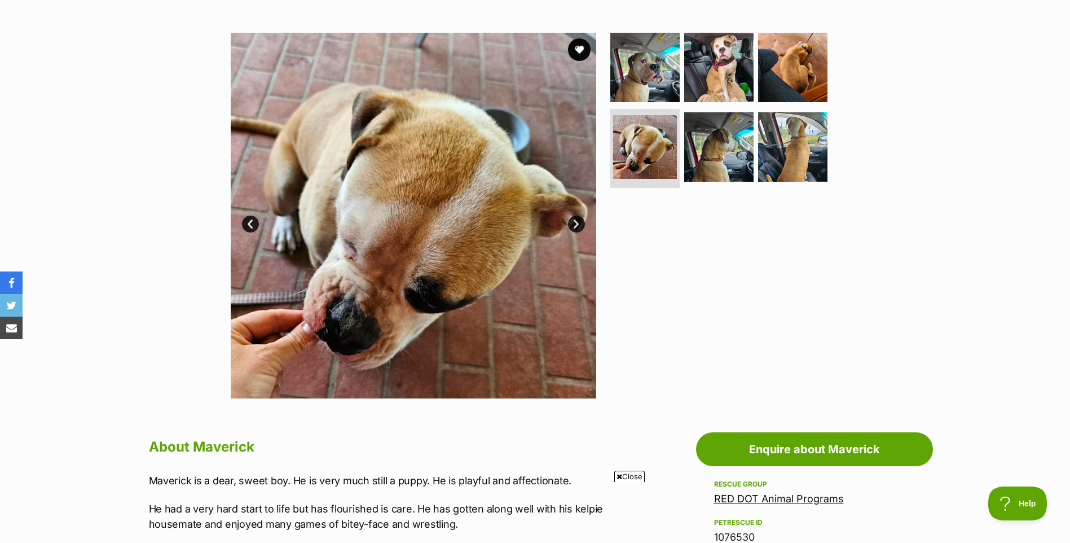
click at [572, 225] on link "Next" at bounding box center [576, 223] width 17 height 17
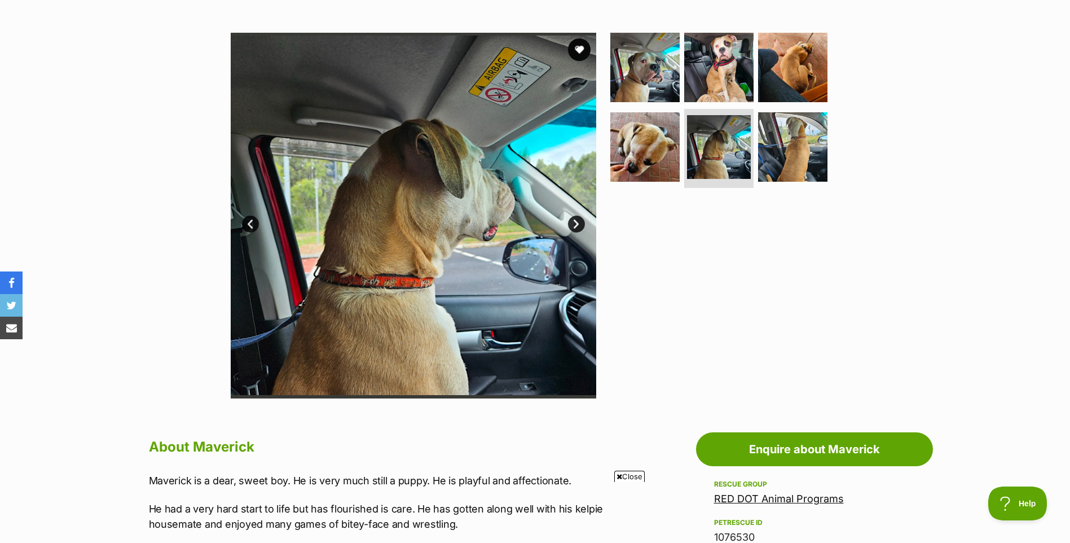
click at [572, 225] on link "Next" at bounding box center [576, 223] width 17 height 17
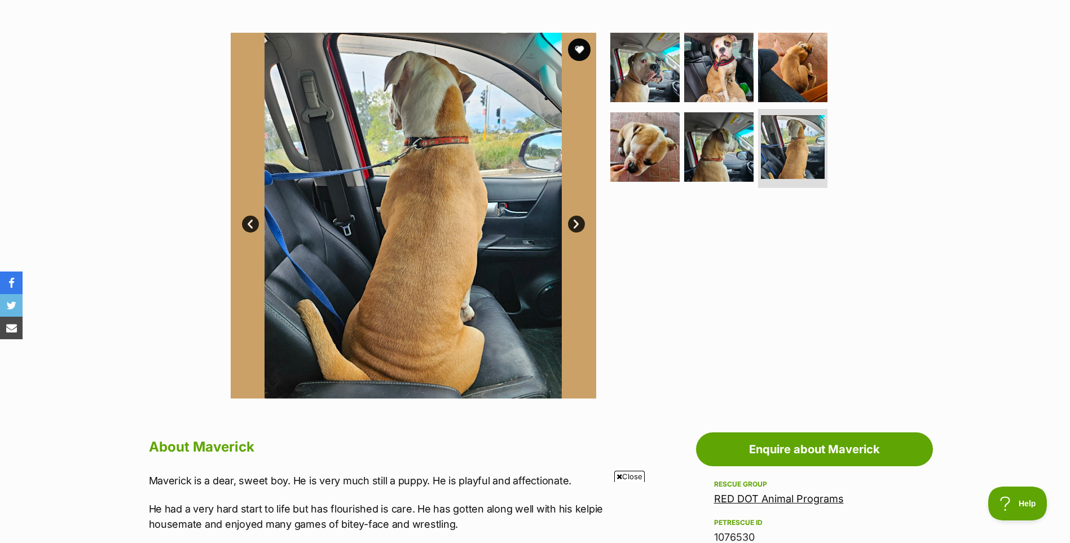
click at [572, 225] on link "Next" at bounding box center [576, 223] width 17 height 17
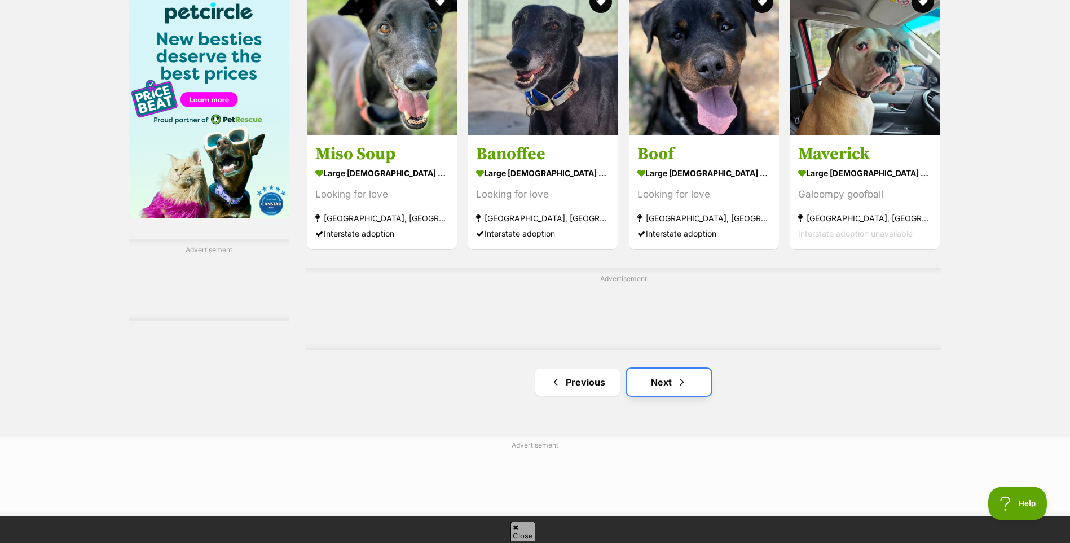
click at [677, 380] on span "Next page" at bounding box center [681, 382] width 11 height 14
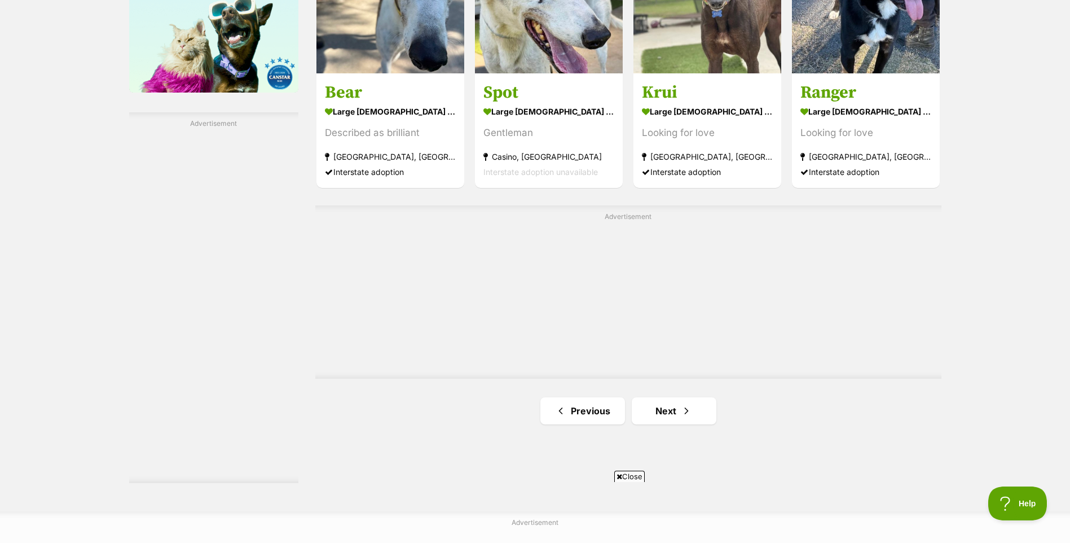
scroll to position [1854, 0]
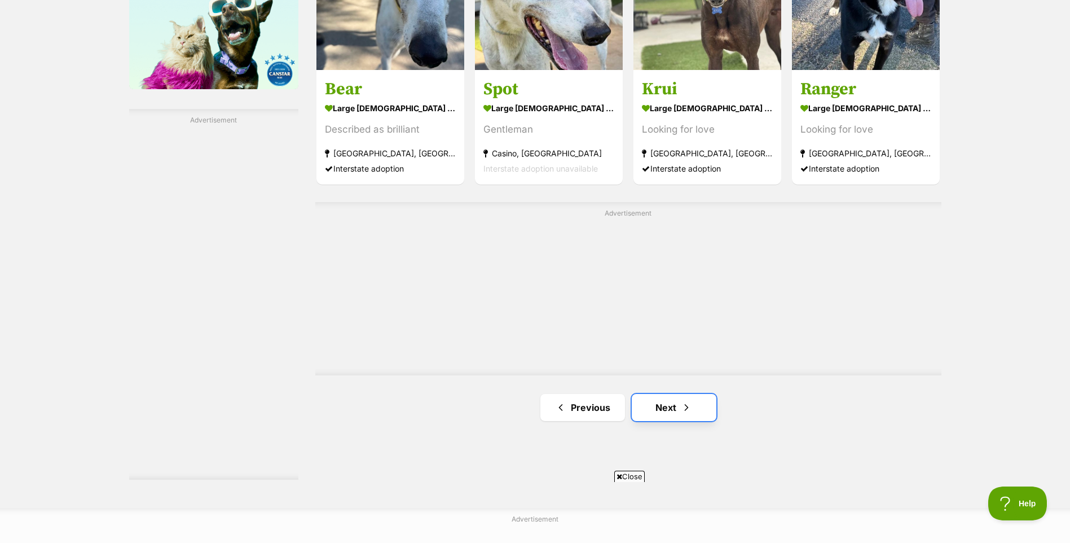
click at [681, 404] on span "Next page" at bounding box center [686, 407] width 11 height 14
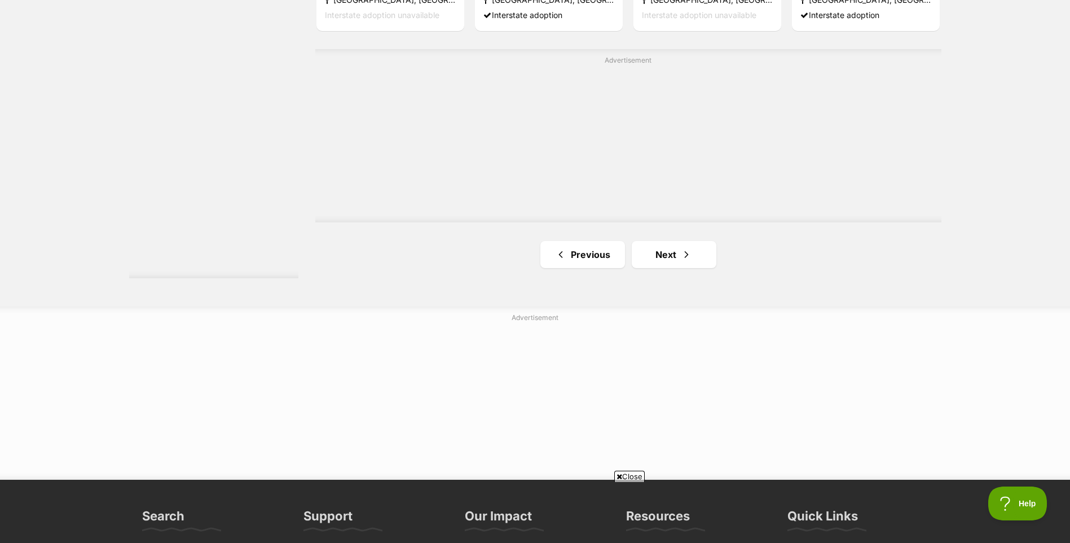
scroll to position [2085, 0]
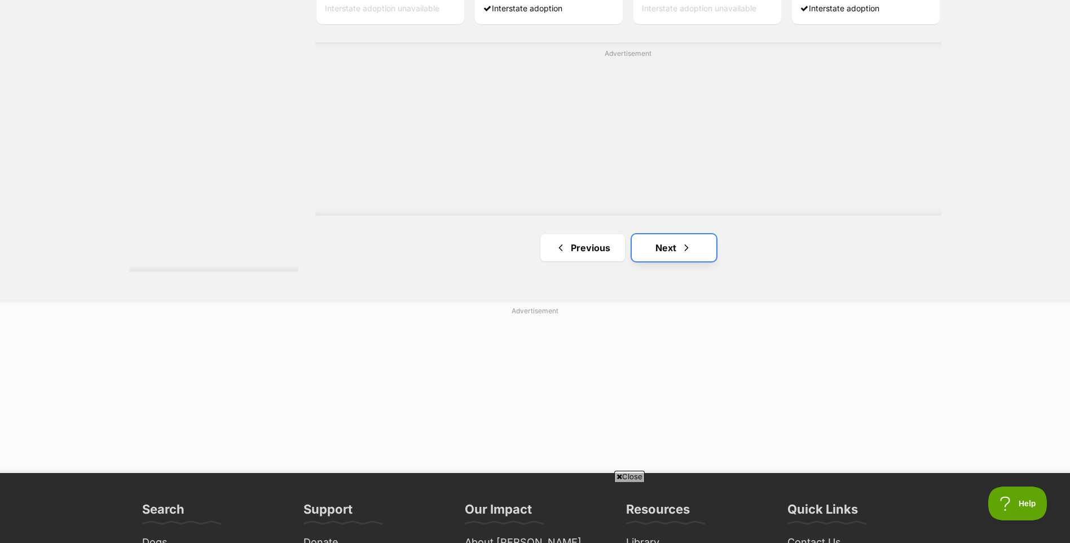
click at [657, 253] on link "Next" at bounding box center [674, 247] width 85 height 27
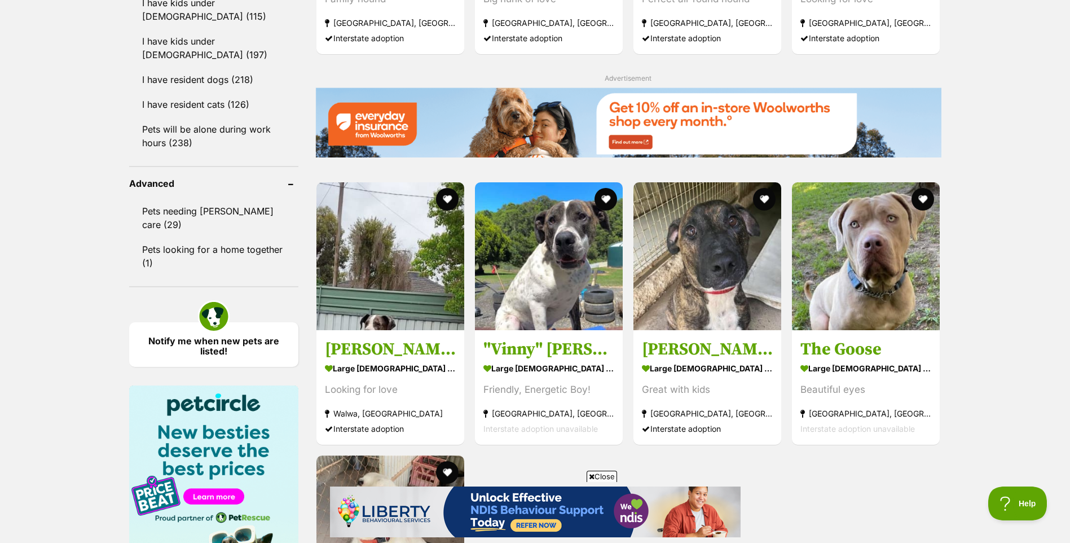
scroll to position [1322, 0]
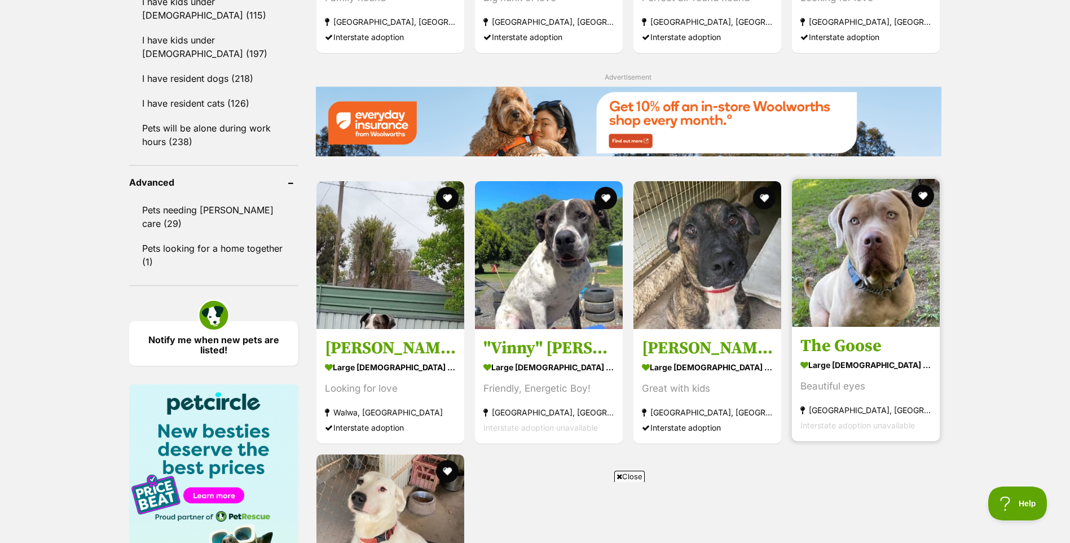
click at [892, 264] on img at bounding box center [866, 253] width 148 height 148
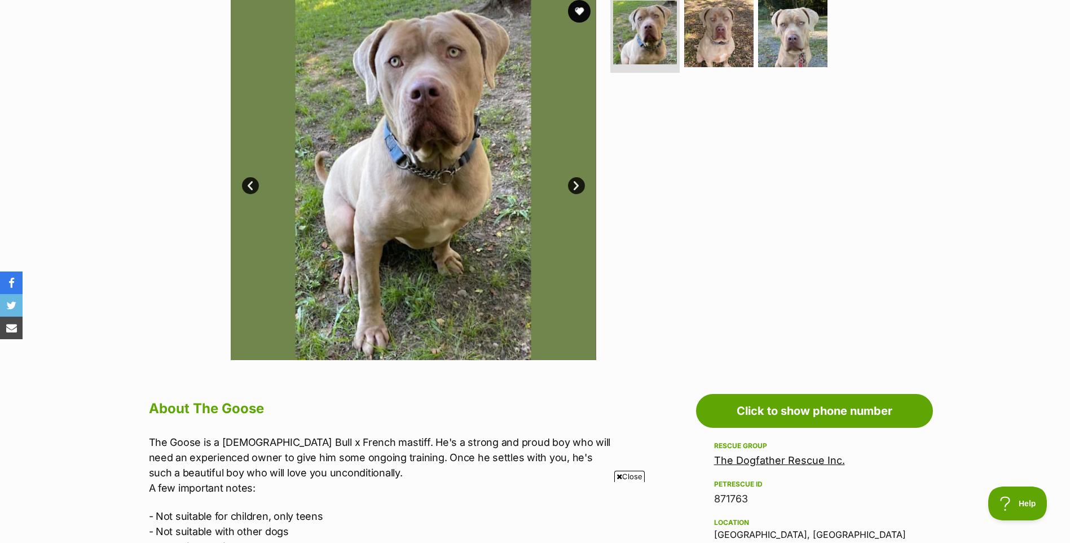
scroll to position [232, 0]
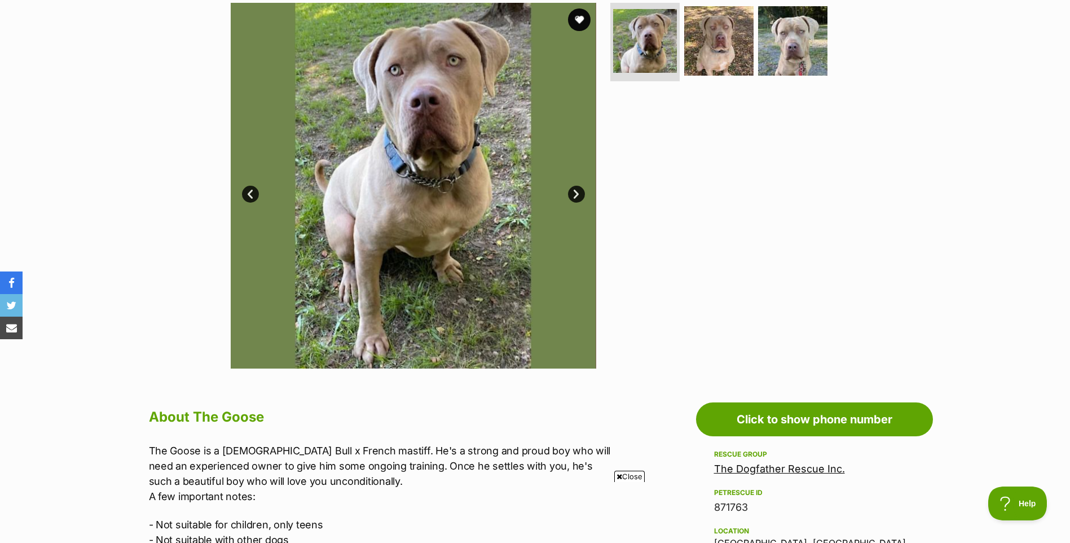
click at [575, 195] on link "Next" at bounding box center [576, 194] width 17 height 17
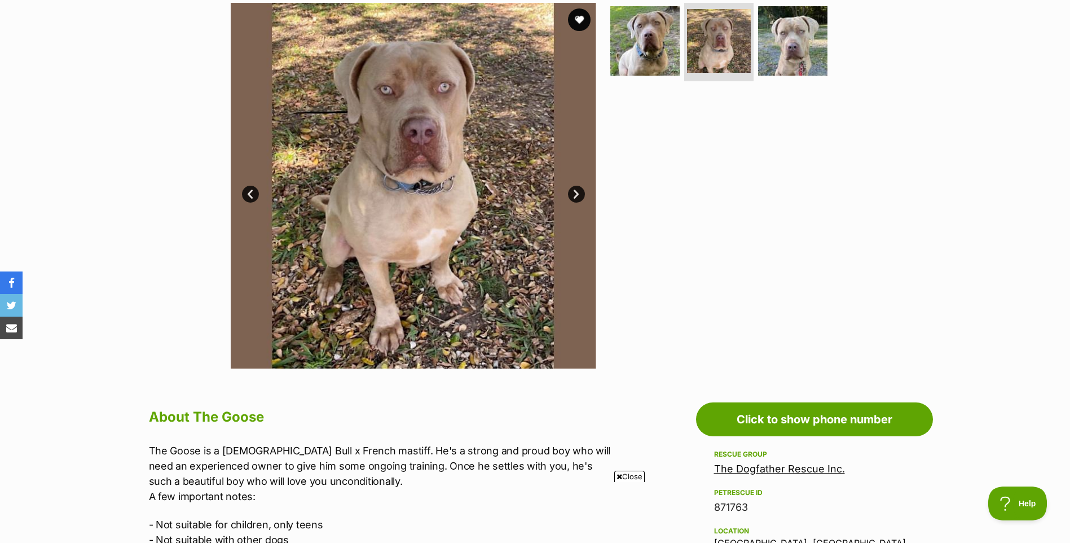
click at [575, 195] on link "Next" at bounding box center [576, 194] width 17 height 17
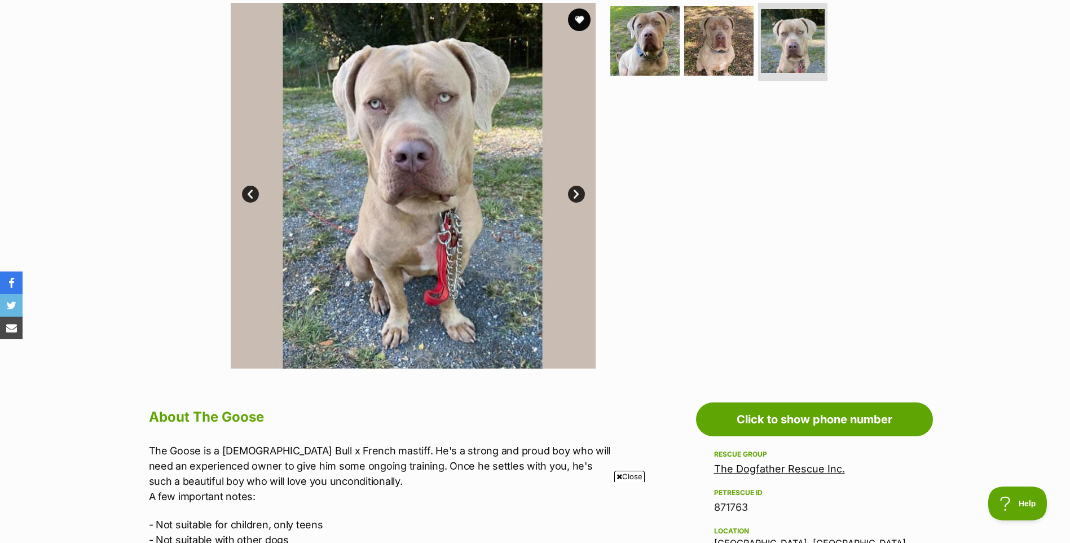
click at [575, 195] on link "Next" at bounding box center [576, 194] width 17 height 17
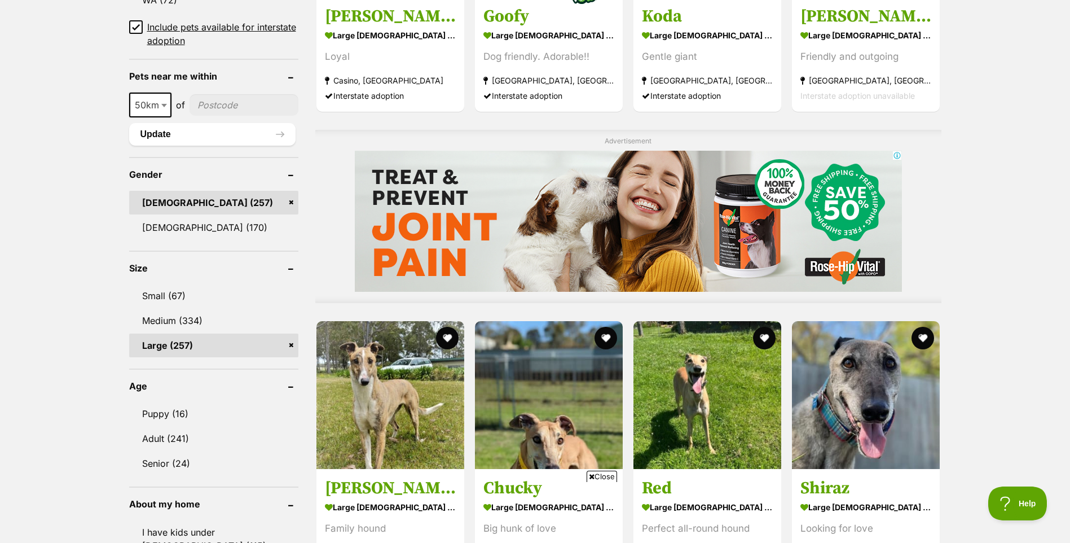
scroll to position [789, 0]
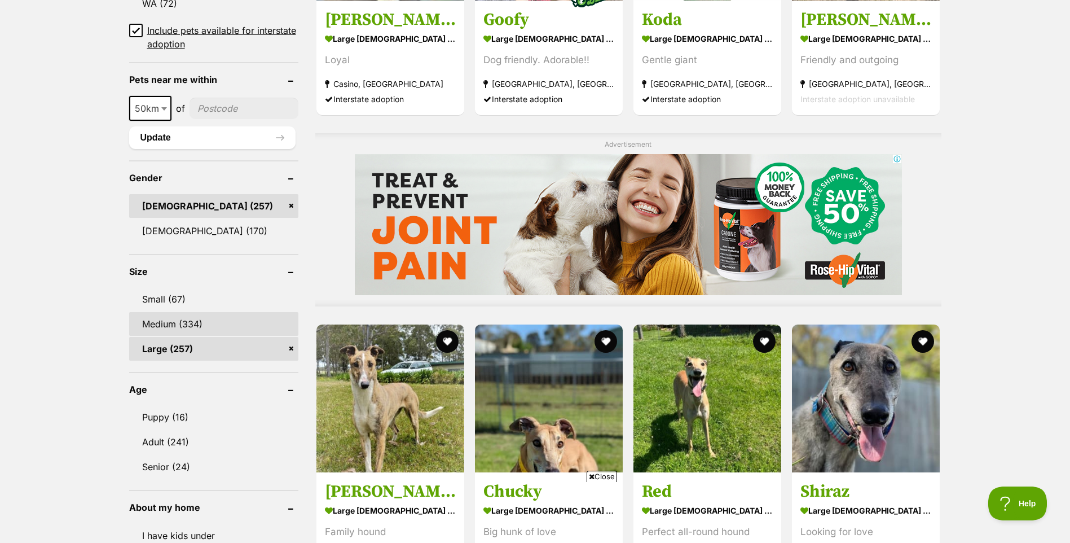
click at [206, 319] on link "Medium (334)" at bounding box center [213, 324] width 169 height 24
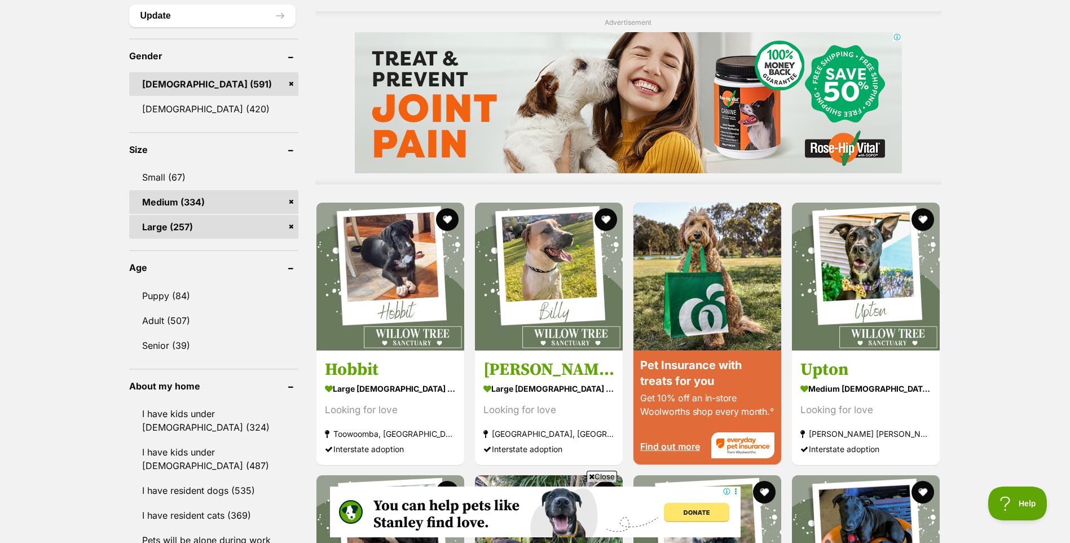
click at [292, 228] on link "Large (257)" at bounding box center [213, 227] width 169 height 24
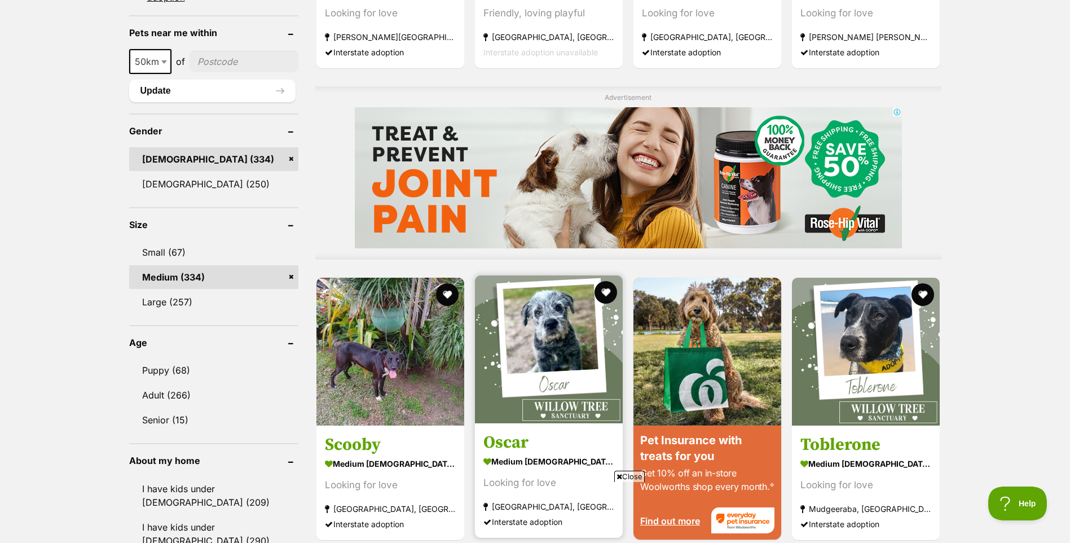
click at [543, 331] on img at bounding box center [549, 349] width 148 height 148
